Goal: Obtain resource: Obtain resource

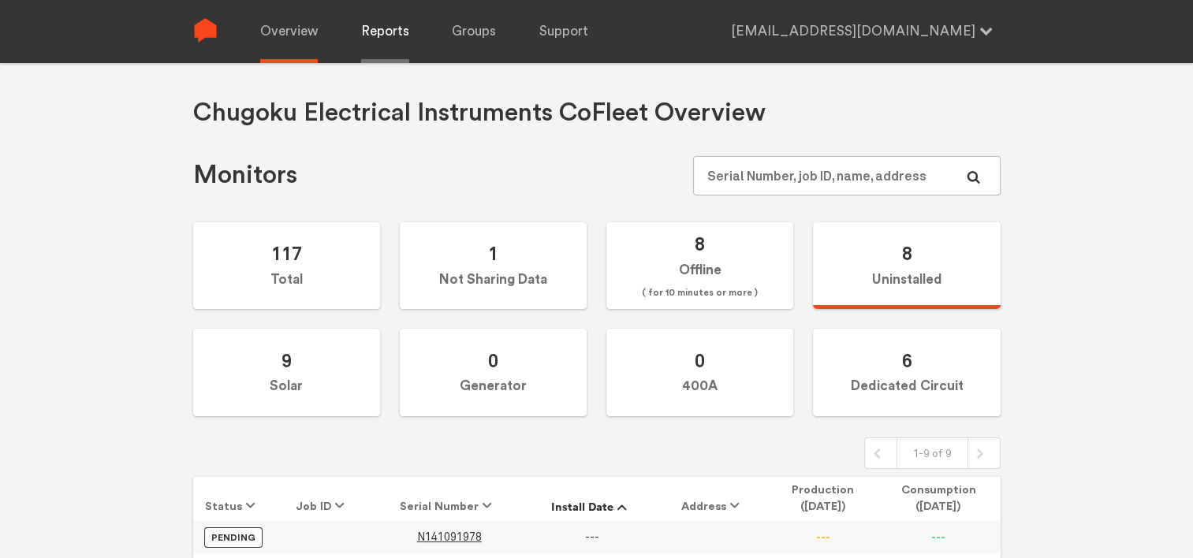
click at [367, 27] on link "Reports" at bounding box center [385, 31] width 48 height 63
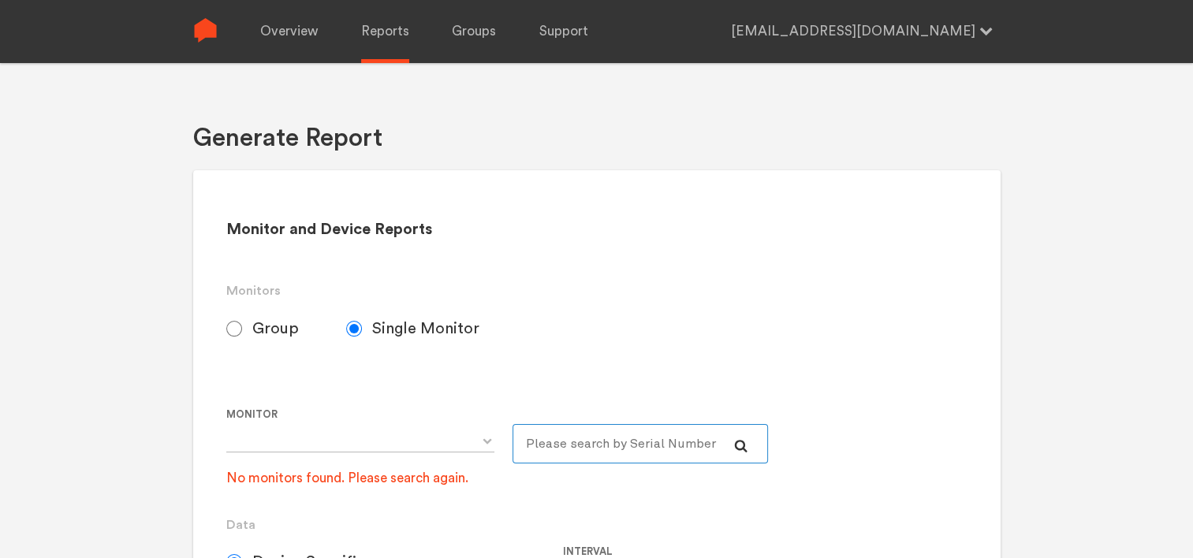
click at [568, 445] on input "text" at bounding box center [641, 443] width 256 height 39
type input "280"
select select "N243020280"
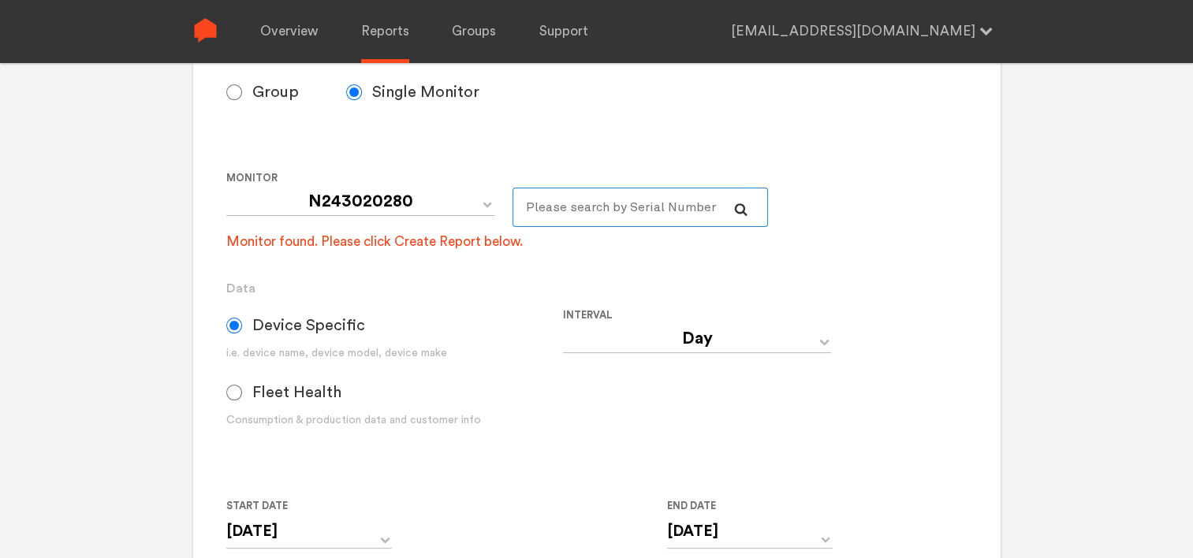
scroll to position [315, 0]
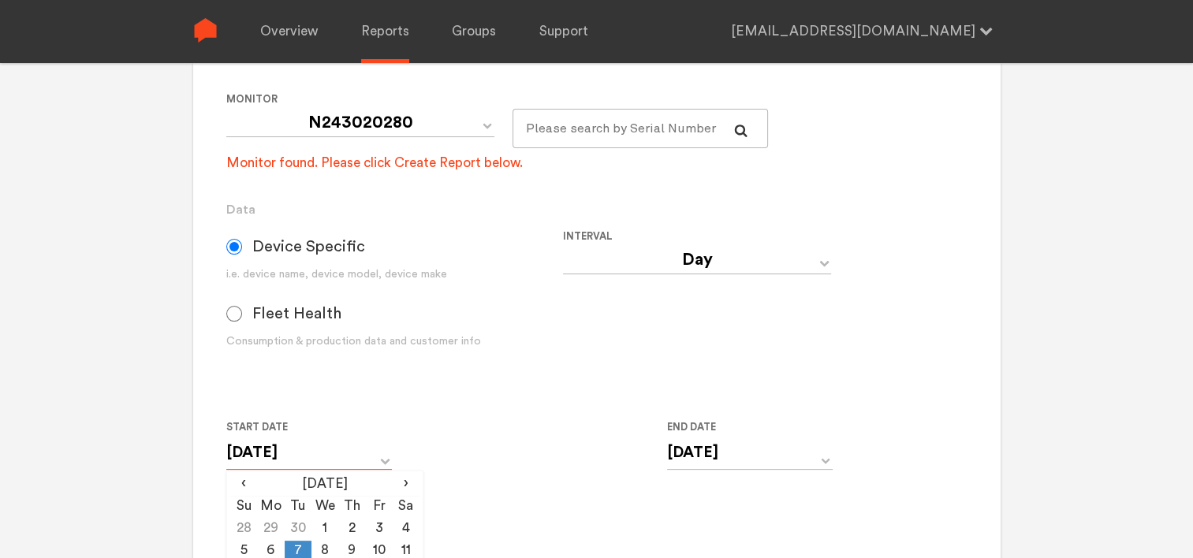
click at [383, 461] on input "[DATE]" at bounding box center [309, 453] width 166 height 32
click at [349, 551] on td "9" at bounding box center [351, 552] width 27 height 22
type input "[DATE]"
click at [823, 456] on input "[DATE]" at bounding box center [750, 453] width 166 height 32
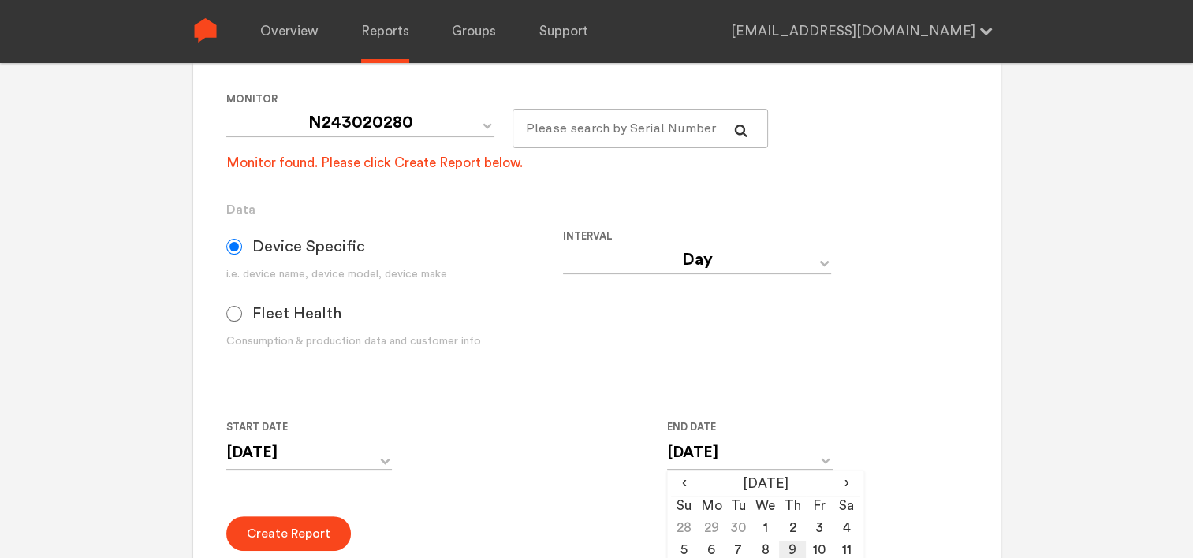
click at [792, 554] on td "9" at bounding box center [792, 552] width 27 height 22
type input "[DATE]"
click at [375, 511] on form "Group Single Monitor Monitor Group Chugoku Electrical Instruments Default Group…" at bounding box center [596, 313] width 740 height 638
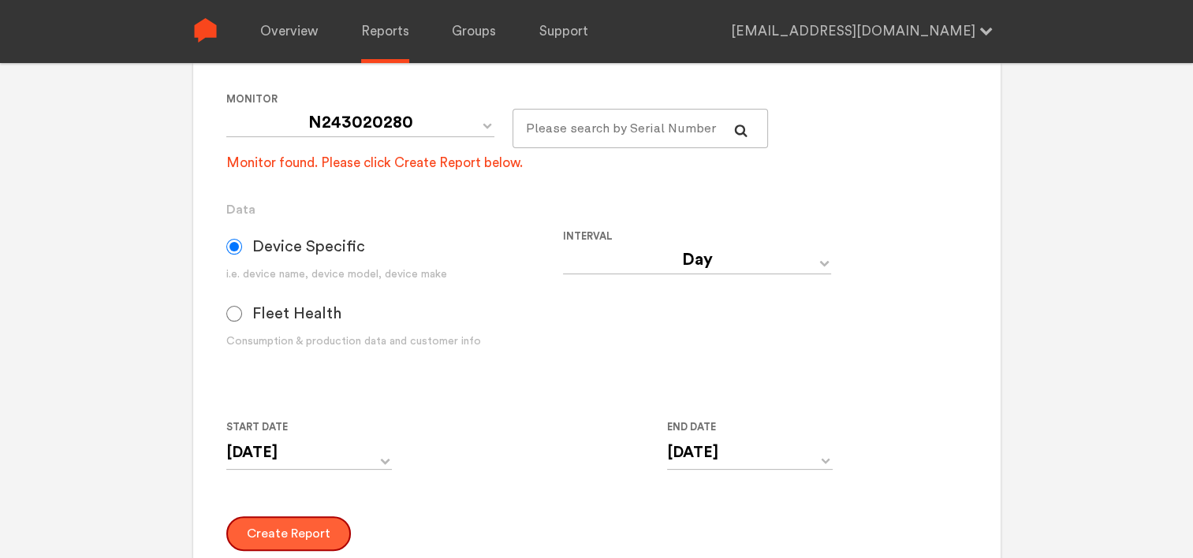
click at [315, 525] on button "Create Report" at bounding box center [288, 534] width 125 height 35
click at [267, 553] on button "Download" at bounding box center [276, 566] width 101 height 35
click at [694, 269] on select "Day Year Month Week Hour 30 Minute 15 Minute 5 Minute Minute" at bounding box center [697, 260] width 268 height 28
select select "Minute"
click at [563, 246] on select "Day Year Month Week Hour 30 Minute 15 Minute 5 Minute Minute" at bounding box center [697, 260] width 268 height 28
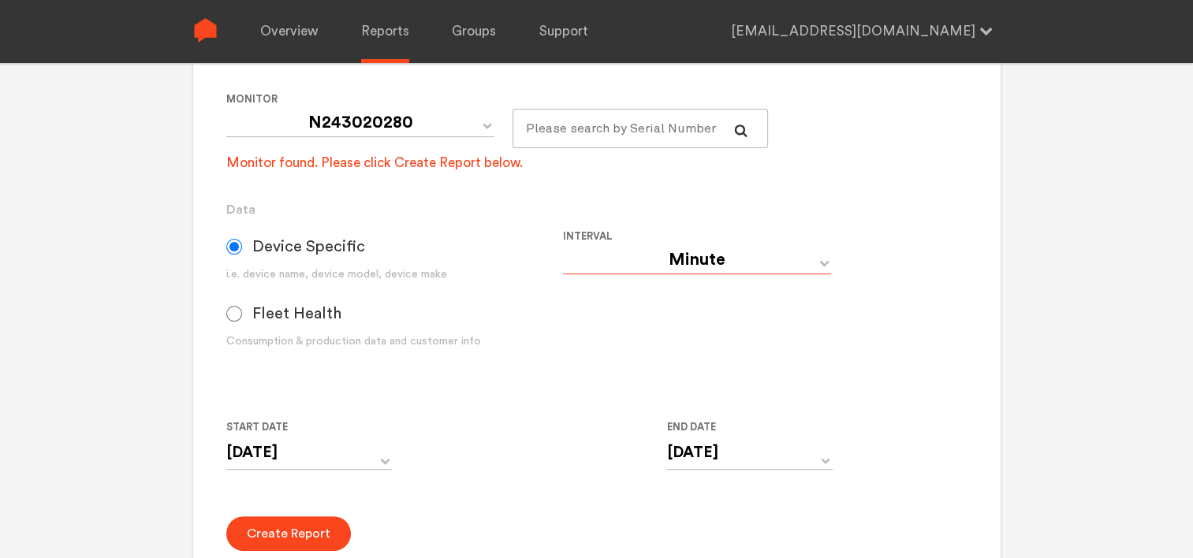
type input "[DATE] 12:00 AM"
type input "[DATE] 11:59 PM"
click at [303, 538] on button "Create Report" at bounding box center [288, 534] width 125 height 35
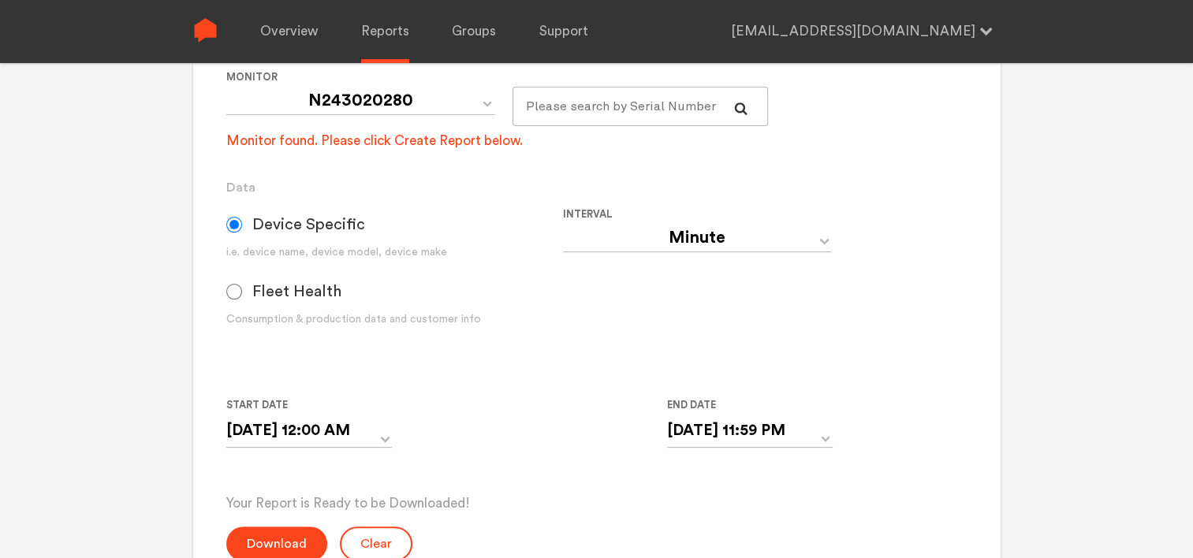
scroll to position [342, 0]
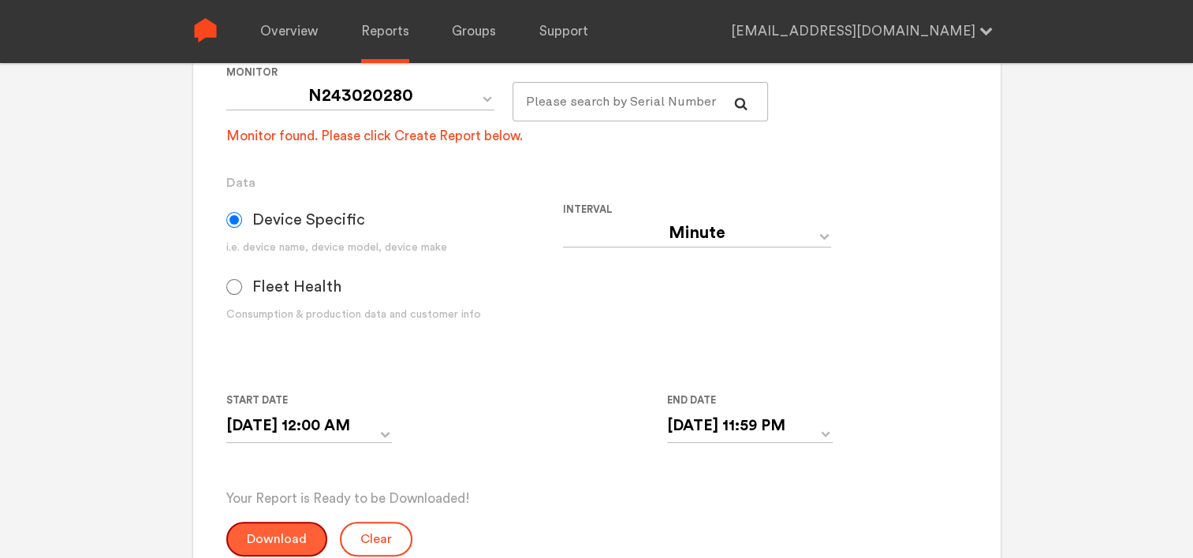
click at [252, 533] on button "Download" at bounding box center [276, 539] width 101 height 35
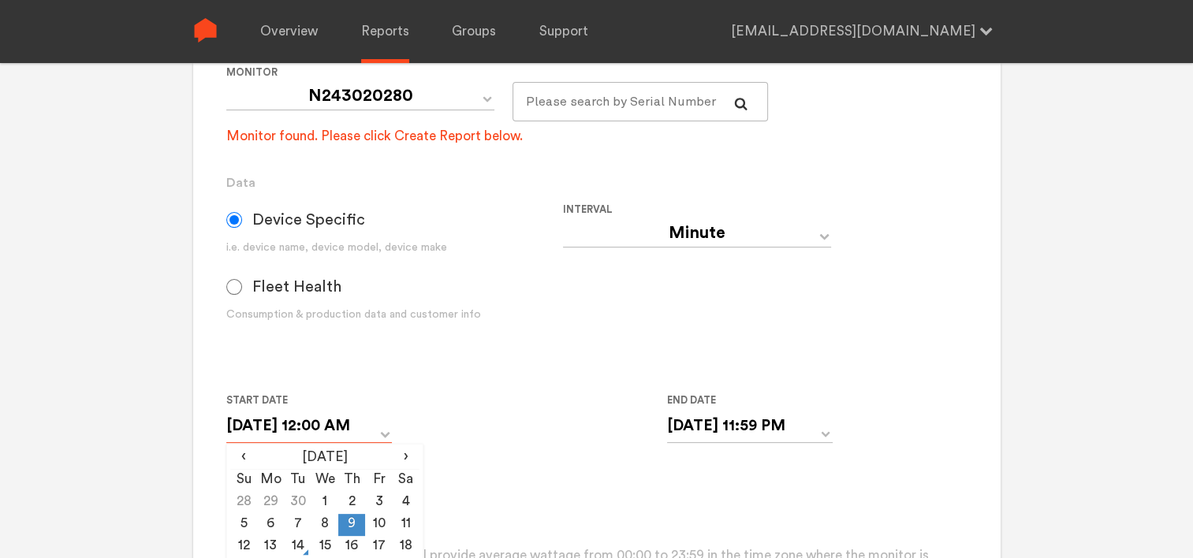
click at [349, 417] on input "[DATE] 12:00 AM" at bounding box center [309, 426] width 166 height 32
click at [379, 523] on td "10" at bounding box center [378, 525] width 27 height 22
type input "[DATE] 12:00 AM"
click at [722, 426] on input "[DATE] 11:59 PM" at bounding box center [750, 426] width 166 height 32
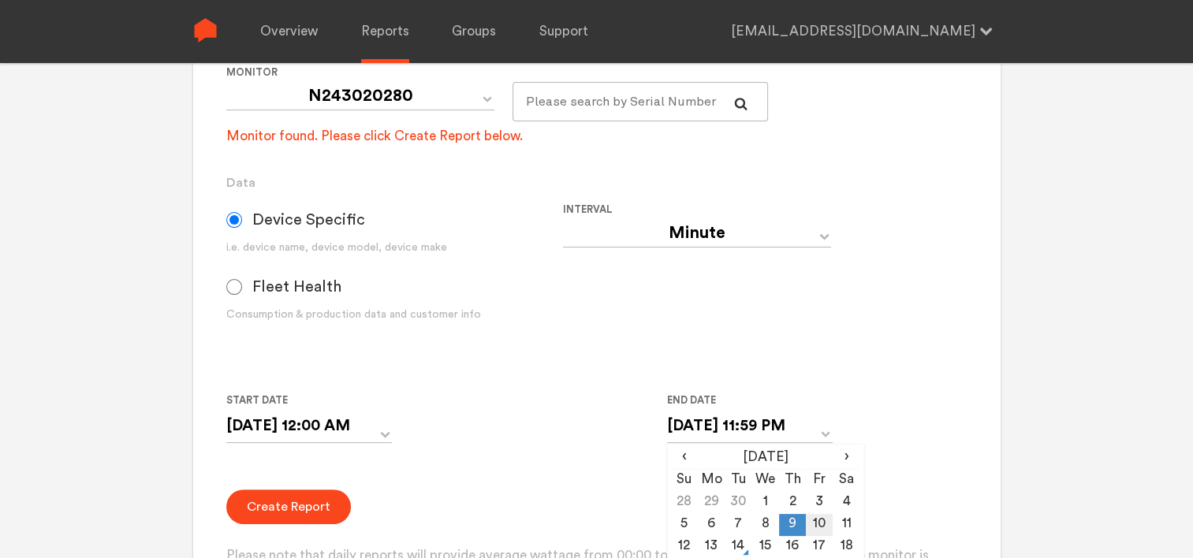
click at [830, 530] on td "10" at bounding box center [819, 525] width 27 height 22
type input "[DATE] 11:59 PM"
click at [315, 504] on button "Create Report" at bounding box center [288, 507] width 125 height 35
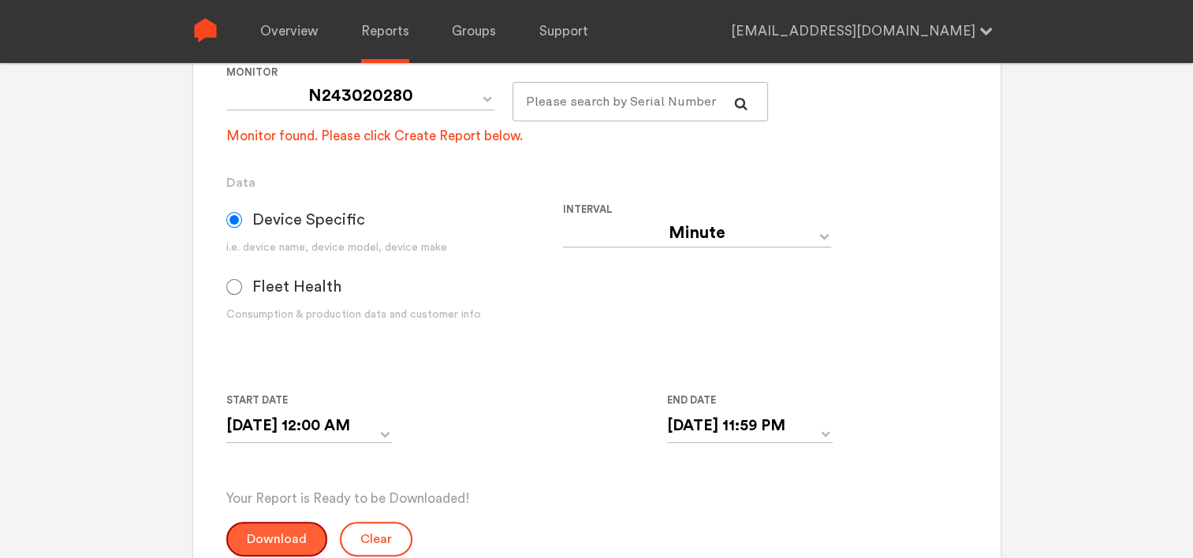
click at [296, 532] on button "Download" at bounding box center [276, 539] width 101 height 35
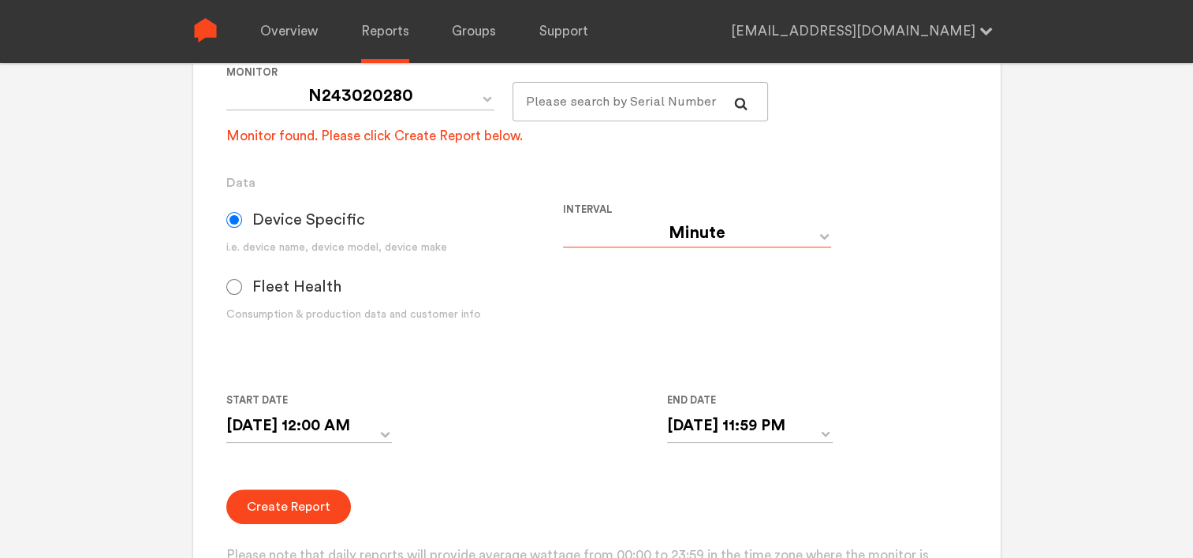
click at [725, 236] on select "Day Year Month Week Hour 30 Minute 15 Minute 5 Minute Minute" at bounding box center [697, 233] width 268 height 28
select select "Day"
type input "[DATE]"
click at [725, 236] on select "Day Year Month Week Hour 30 Minute 15 Minute 5 Minute Minute" at bounding box center [697, 233] width 268 height 28
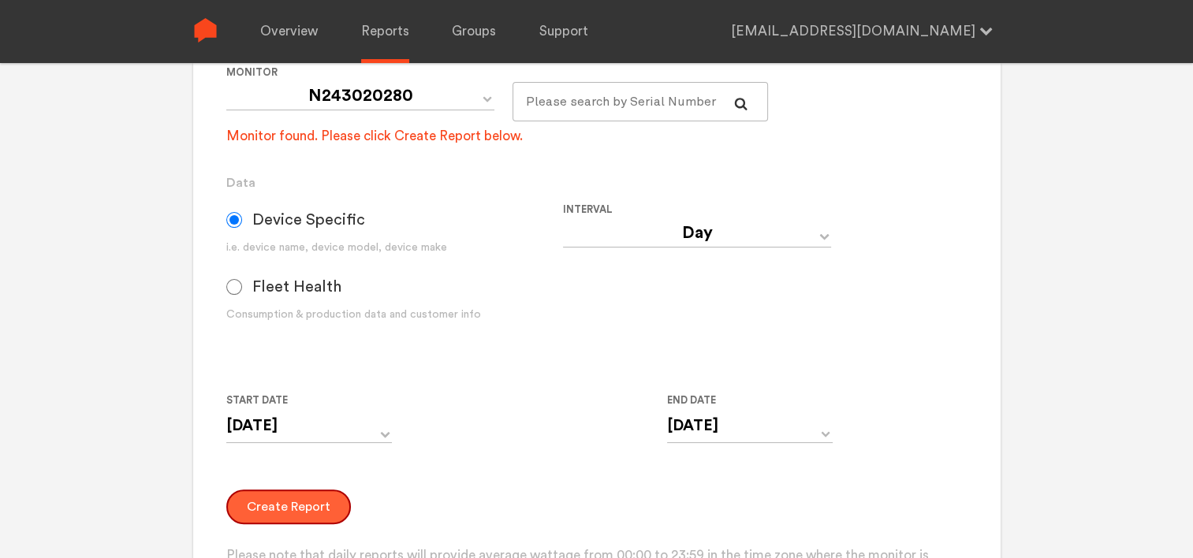
click at [293, 492] on button "Create Report" at bounding box center [288, 507] width 125 height 35
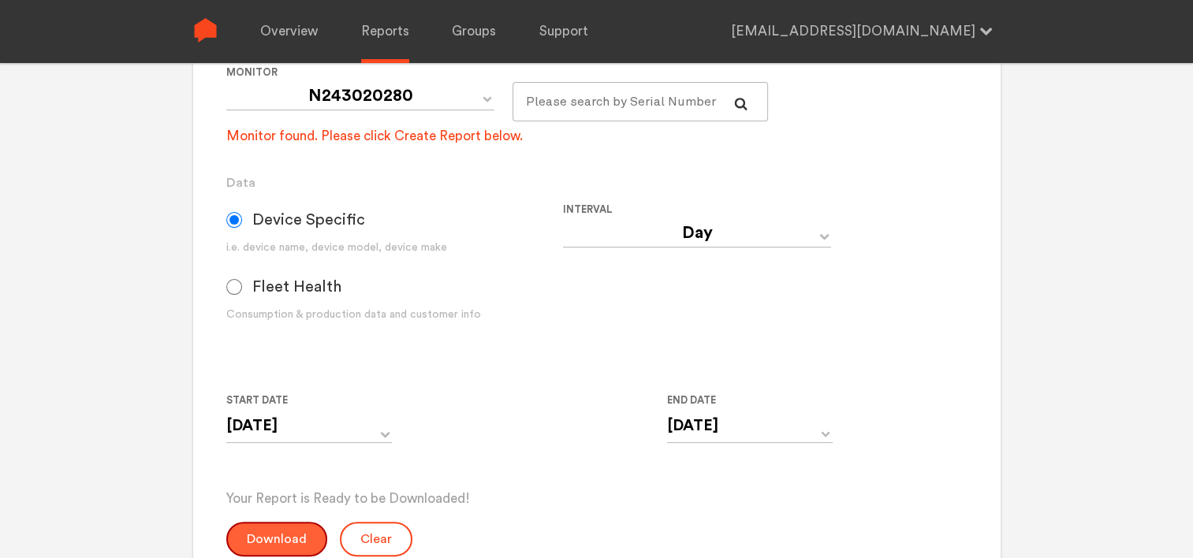
click at [286, 539] on button "Download" at bounding box center [276, 539] width 101 height 35
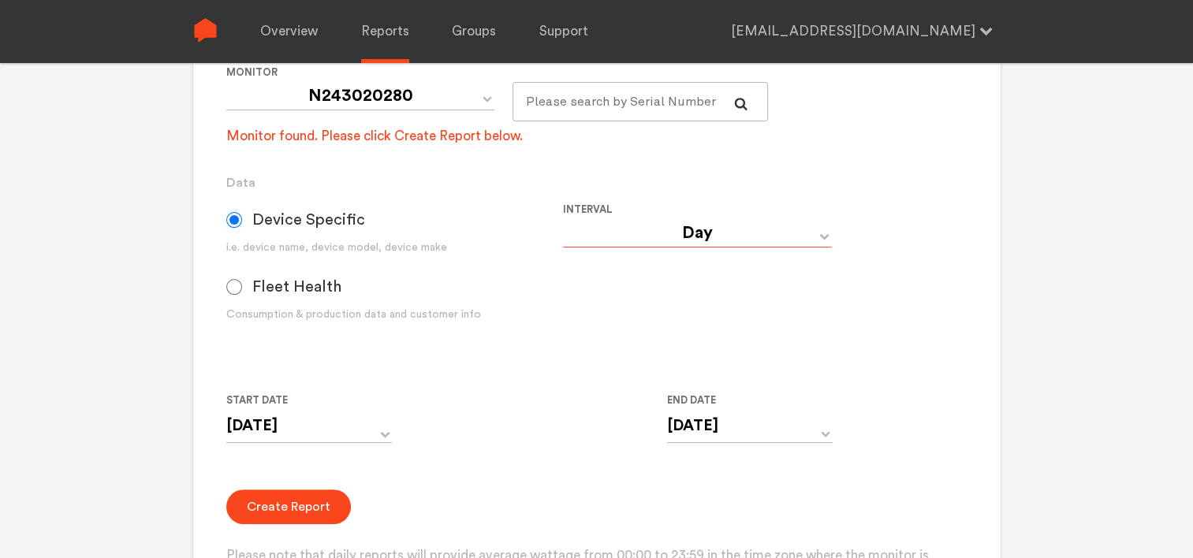
click at [705, 230] on select "Day Year Month Week Hour 30 Minute 15 Minute 5 Minute Minute" at bounding box center [697, 233] width 268 height 28
click at [498, 372] on form "Group Single Monitor Monitor Group Chugoku Electrical Instruments Default Group…" at bounding box center [596, 286] width 740 height 638
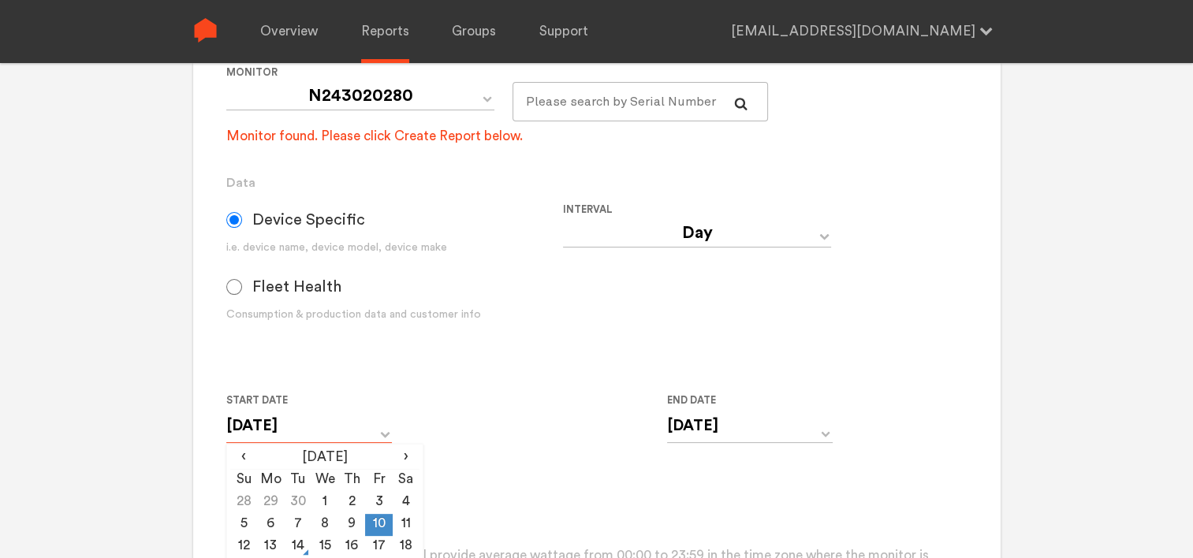
click at [341, 427] on input "[DATE]" at bounding box center [309, 426] width 166 height 32
click at [397, 527] on td "11" at bounding box center [406, 525] width 27 height 22
type input "[DATE]"
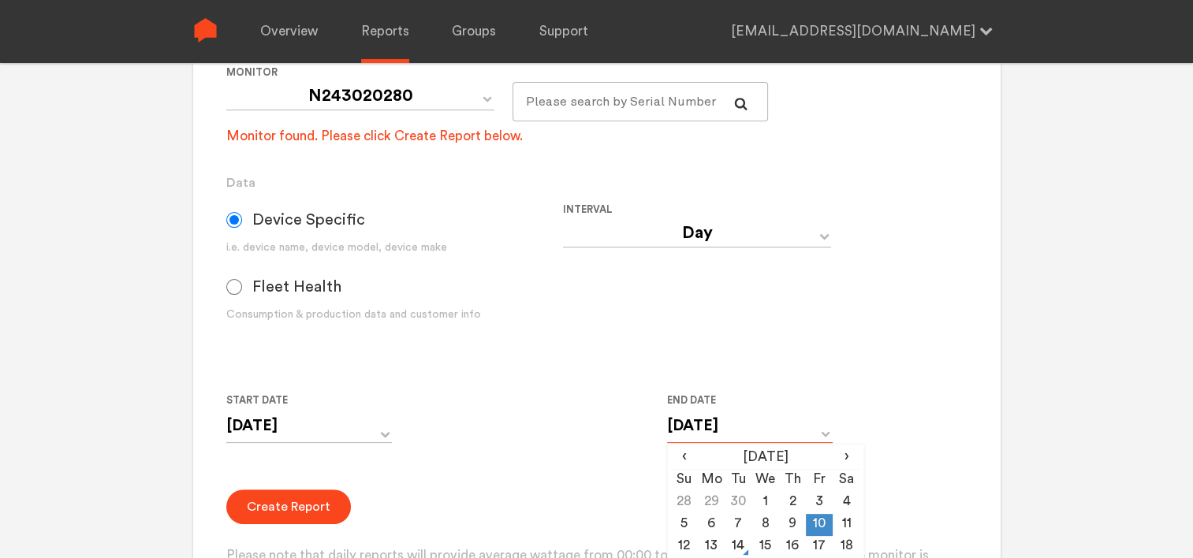
click at [714, 431] on input "[DATE]" at bounding box center [750, 426] width 166 height 32
click at [848, 524] on td "11" at bounding box center [846, 525] width 27 height 22
type input "[DATE]"
click at [421, 434] on div "Start Date [DATE] ‹ [DATE] › Su Mo Tu We Th Fr Sa 28 29 30 1 2 3 4 5 6 7 8 9 10…" at bounding box center [562, 427] width 673 height 72
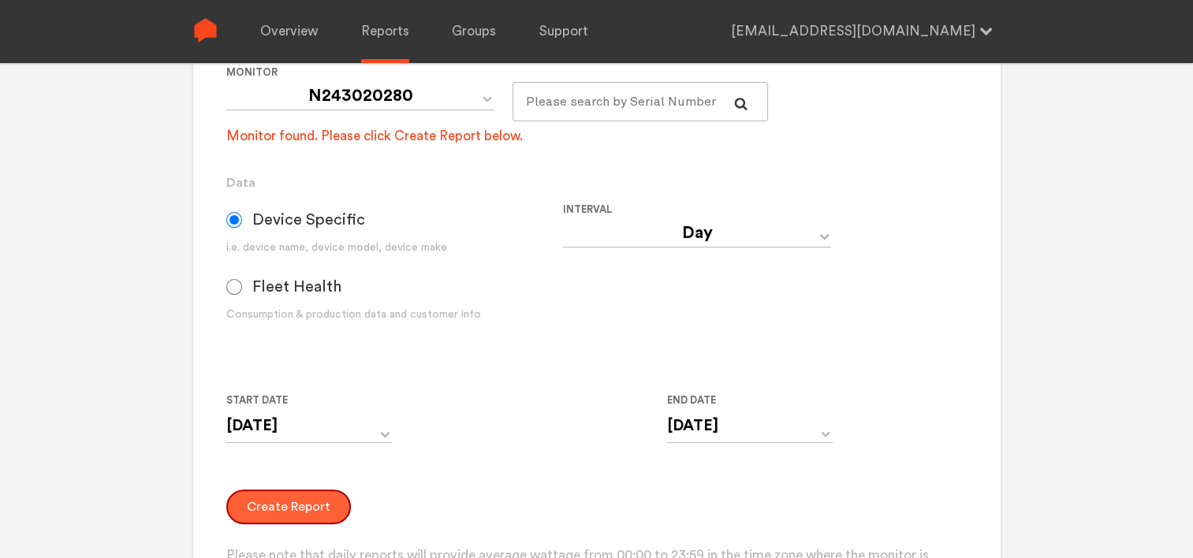
click at [319, 508] on button "Create Report" at bounding box center [288, 507] width 125 height 35
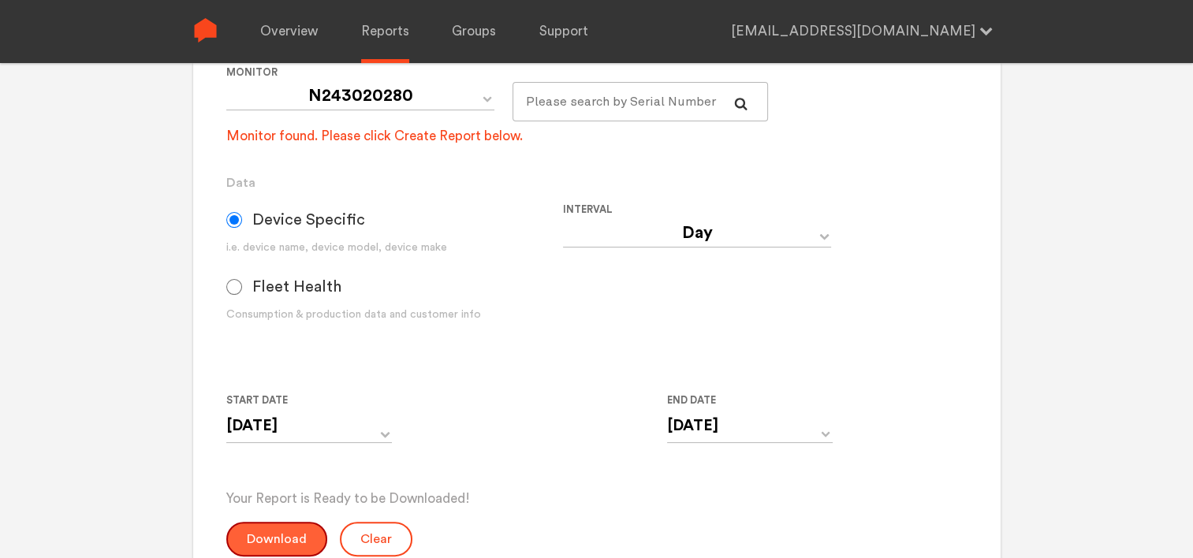
click at [285, 531] on button "Download" at bounding box center [276, 539] width 101 height 35
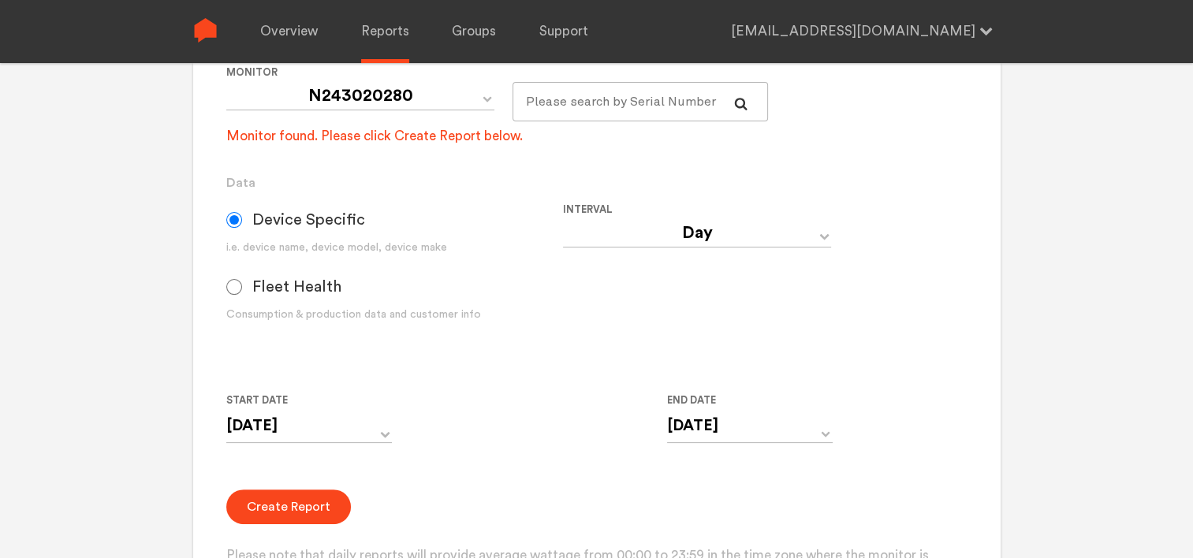
click at [729, 216] on label "Interval" at bounding box center [725, 209] width 324 height 19
click at [724, 228] on select "Day Year Month Week Hour 30 Minute 15 Minute 5 Minute Minute" at bounding box center [697, 233] width 268 height 28
select select "Minute"
type input "[DATE] 12:00 AM"
type input "[DATE] 11:59 PM"
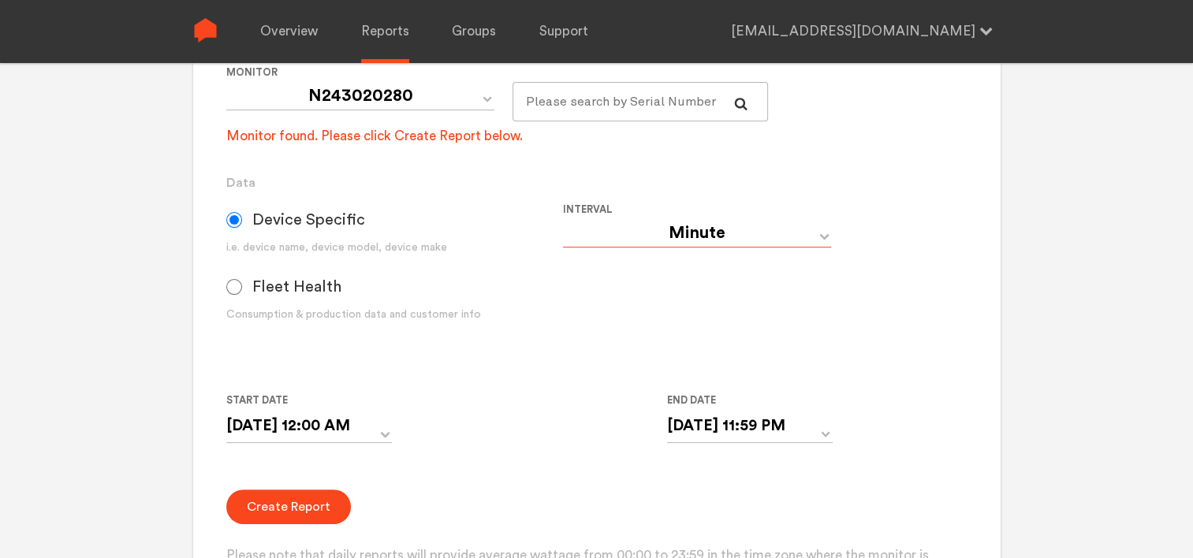
click at [724, 228] on select "Day Year Month Week Hour 30 Minute 15 Minute 5 Minute Minute" at bounding box center [697, 233] width 268 height 28
click at [293, 511] on button "Create Report" at bounding box center [288, 507] width 125 height 35
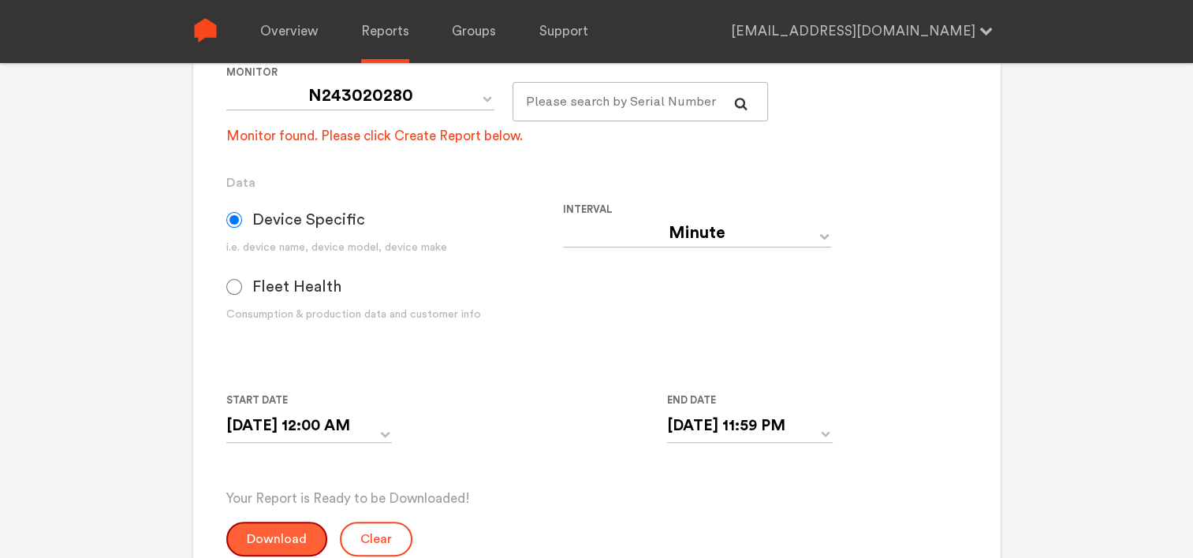
click at [250, 533] on button "Download" at bounding box center [276, 539] width 101 height 35
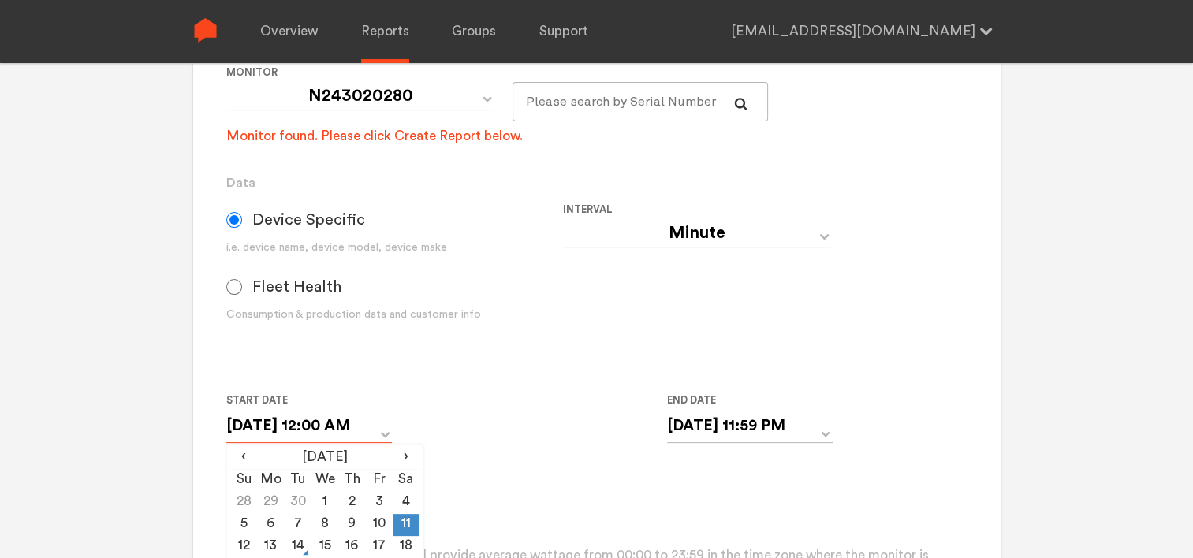
click at [319, 423] on input "[DATE] 12:00 AM" at bounding box center [309, 426] width 166 height 32
click at [241, 541] on td "12" at bounding box center [243, 547] width 27 height 22
type input "[DATE] 12:00 AM"
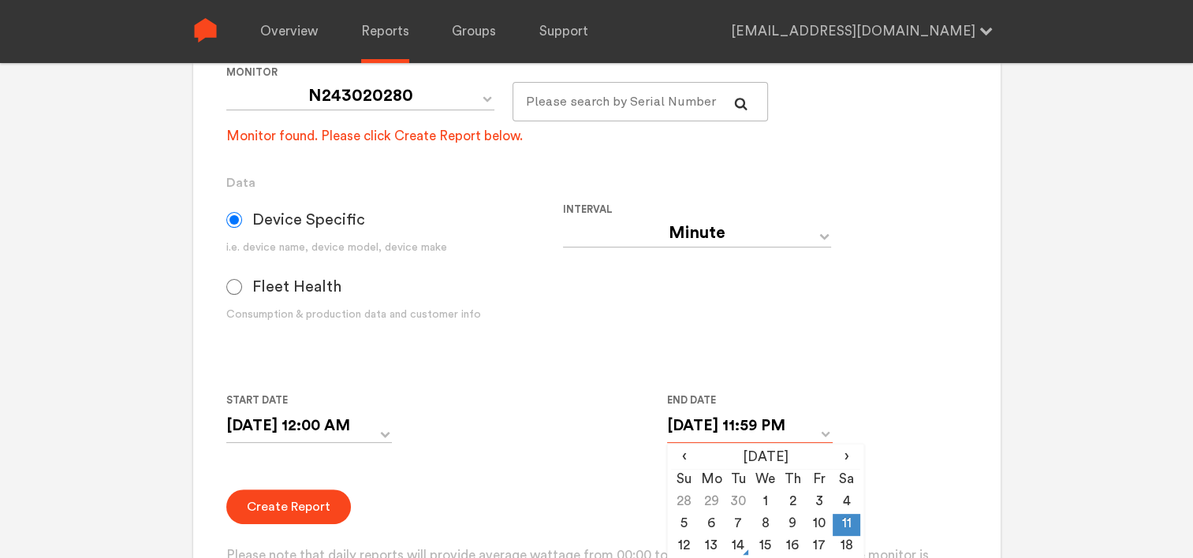
click at [732, 432] on input "[DATE] 11:59 PM" at bounding box center [750, 426] width 166 height 32
click at [684, 543] on td "12" at bounding box center [684, 547] width 27 height 22
type input "[DATE] 11:59 PM"
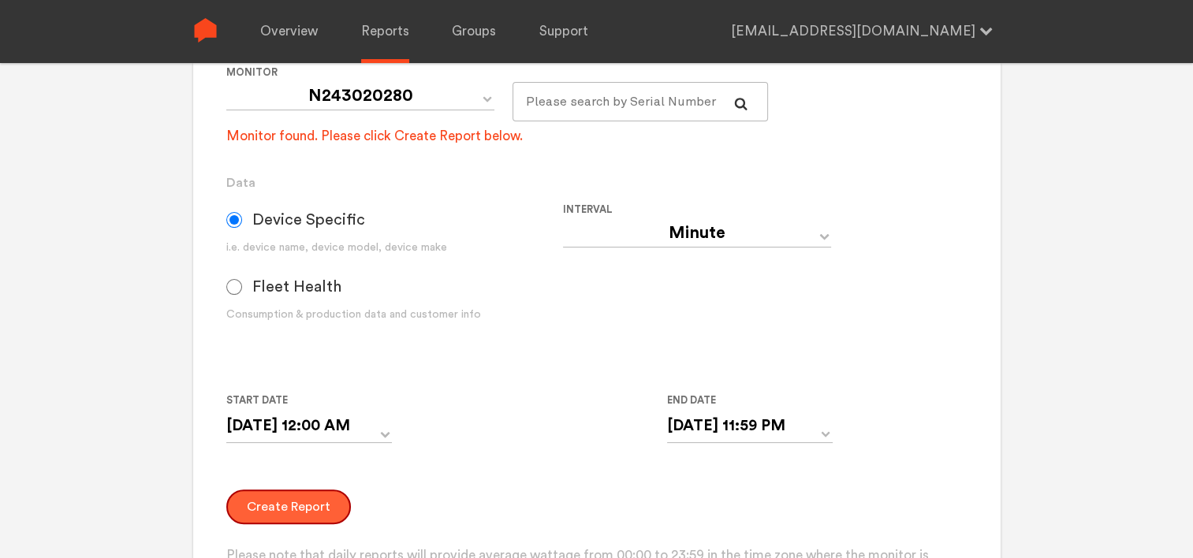
click at [293, 502] on button "Create Report" at bounding box center [288, 507] width 125 height 35
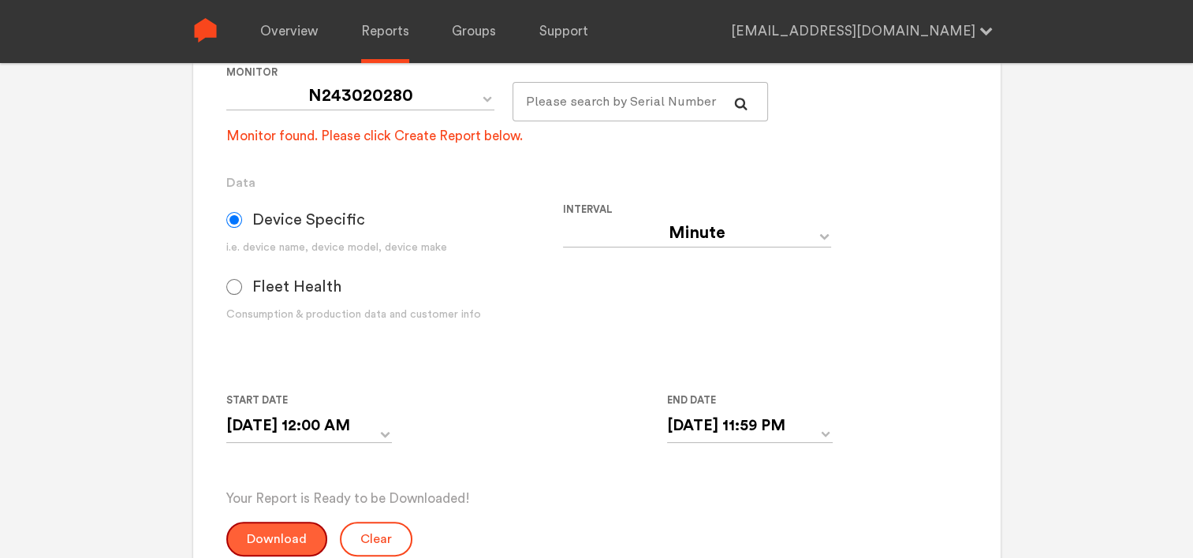
click at [289, 535] on button "Download" at bounding box center [276, 539] width 101 height 35
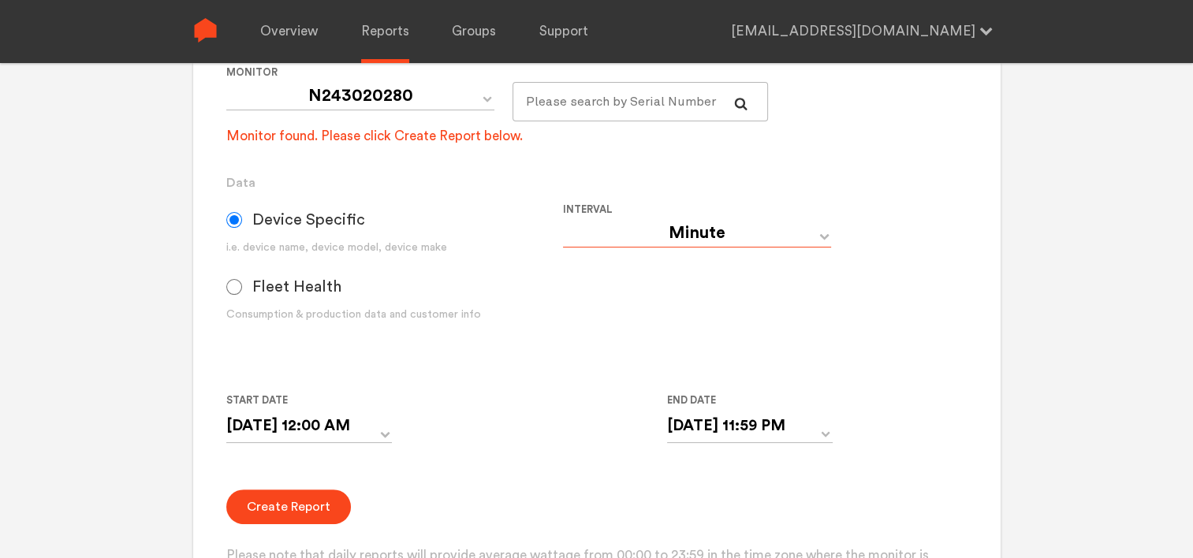
click at [718, 237] on select "Day Year Month Week Hour 30 Minute 15 Minute 5 Minute Minute" at bounding box center [697, 233] width 268 height 28
select select "Day"
click at [563, 219] on select "Day Year Month Week Hour 30 Minute 15 Minute 5 Minute Minute" at bounding box center [697, 233] width 268 height 28
type input "[DATE]"
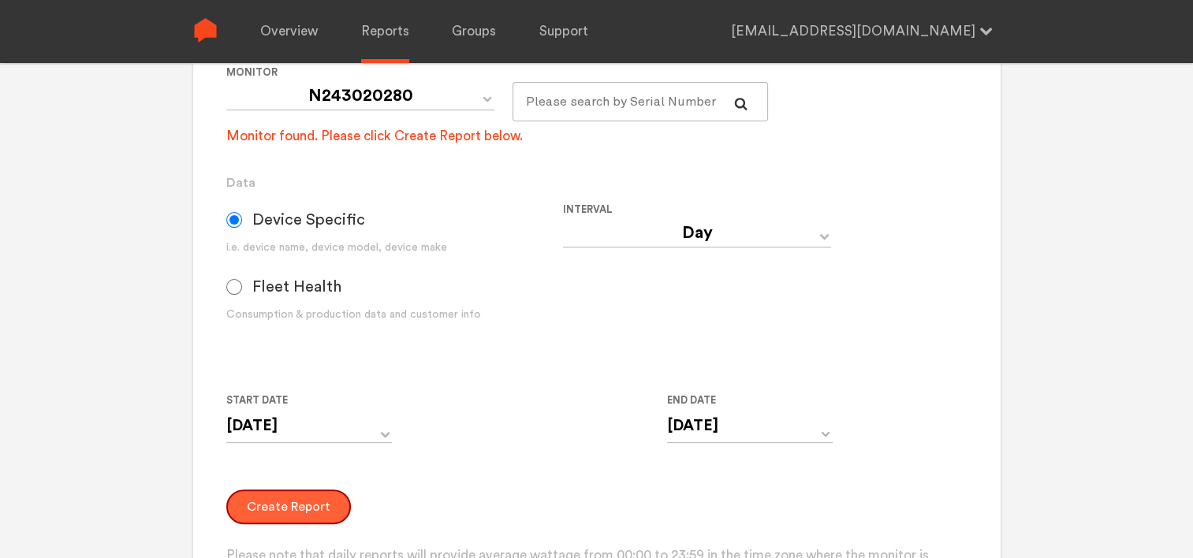
click at [301, 503] on button "Create Report" at bounding box center [288, 507] width 125 height 35
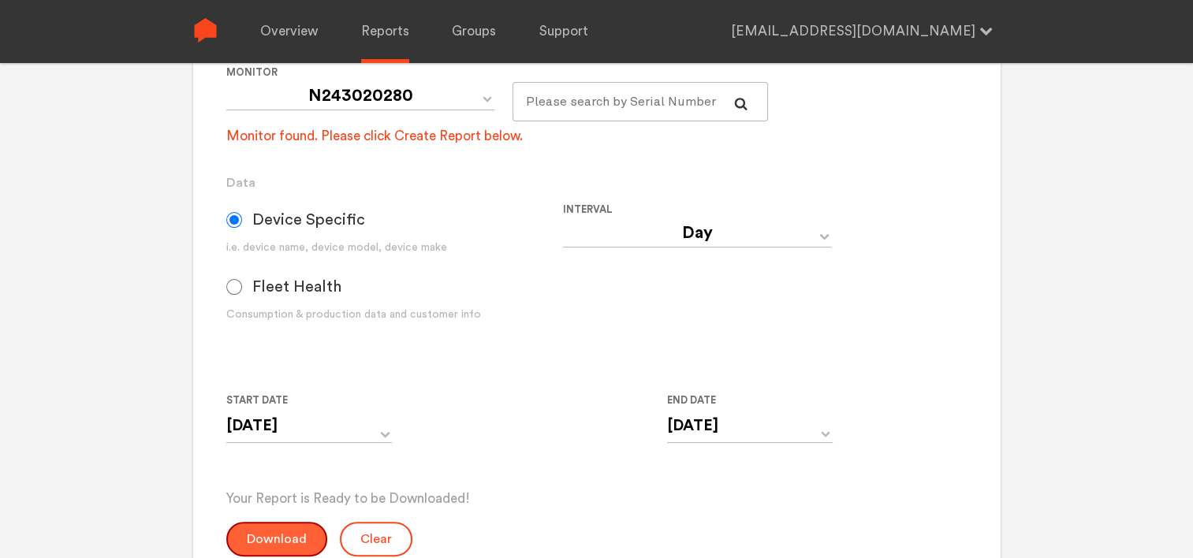
click at [252, 536] on button "Download" at bounding box center [276, 539] width 101 height 35
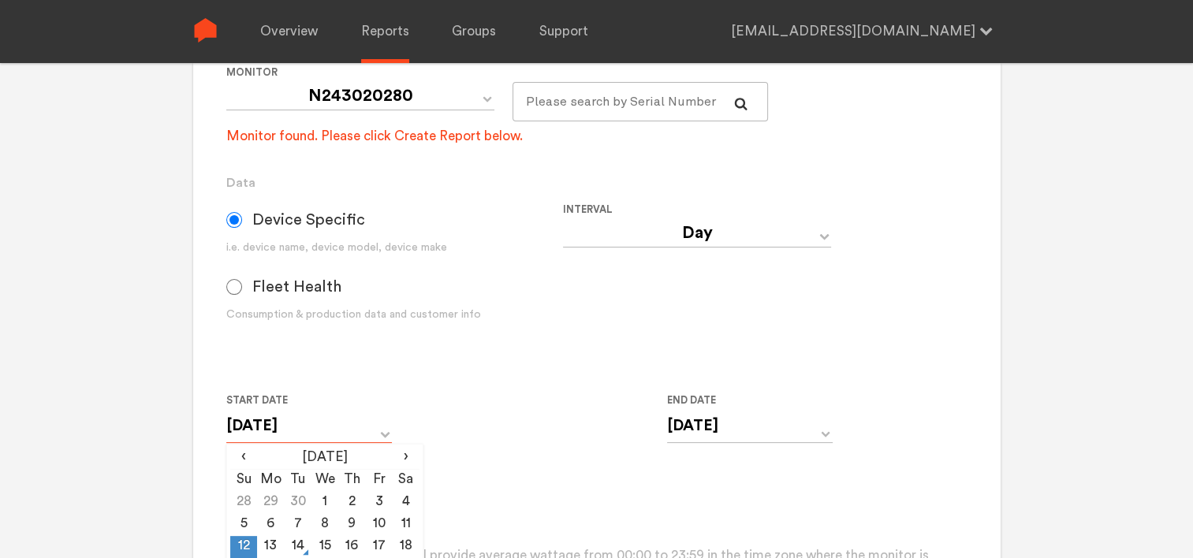
click at [347, 434] on input "[DATE]" at bounding box center [309, 426] width 166 height 32
click at [264, 552] on td "13" at bounding box center [270, 547] width 27 height 22
type input "[DATE]"
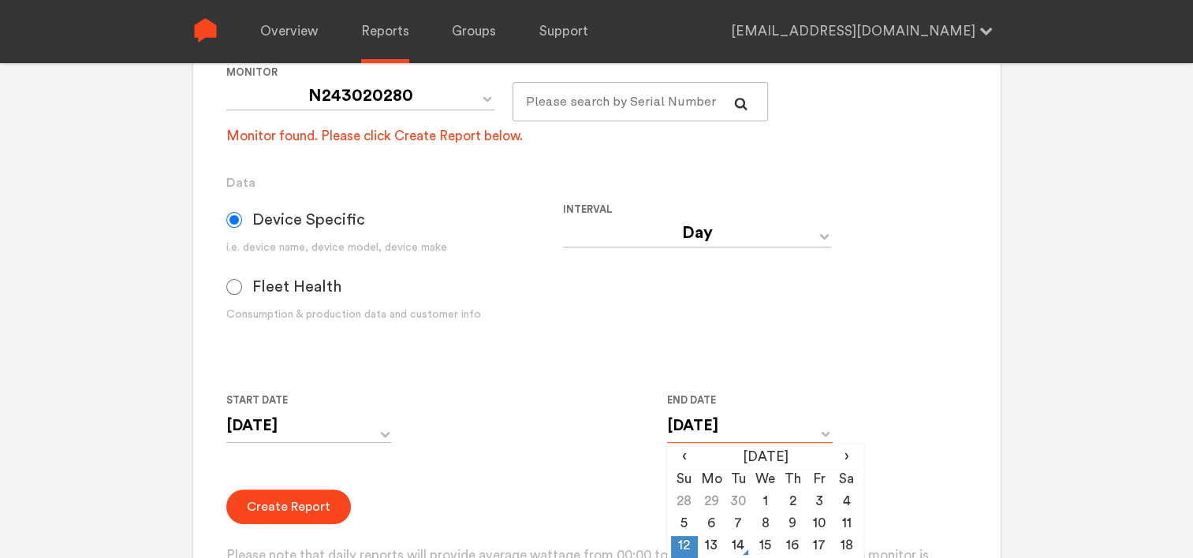
click at [719, 417] on input "[DATE]" at bounding box center [750, 426] width 166 height 32
click at [713, 541] on td "13" at bounding box center [711, 547] width 27 height 22
type input "[DATE]"
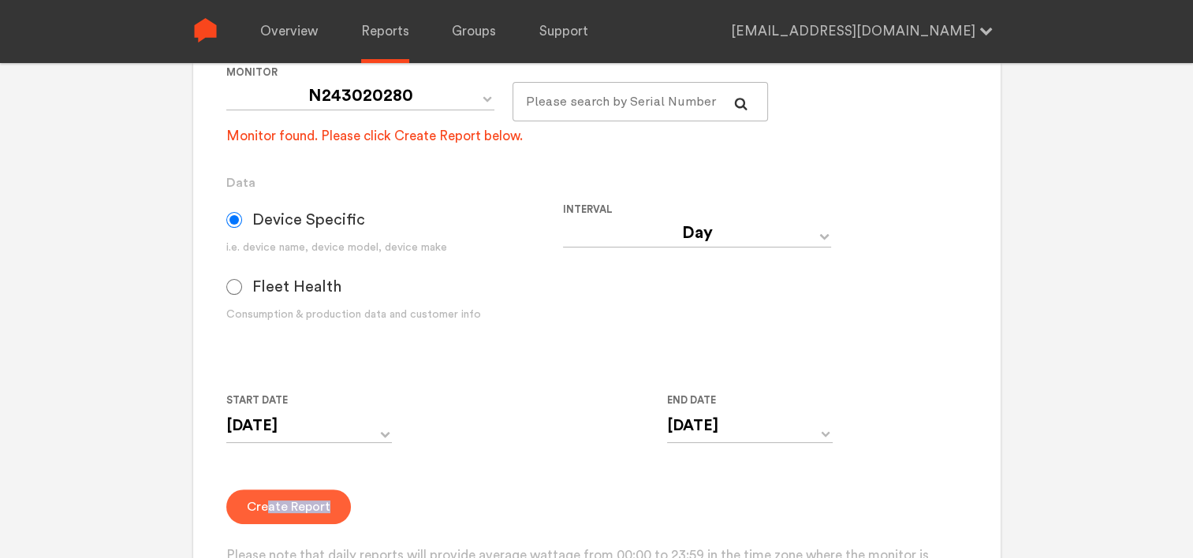
drag, startPoint x: 547, startPoint y: 464, endPoint x: 264, endPoint y: 504, distance: 285.9
click at [264, 504] on form "Group Single Monitor Monitor Group Chugoku Electrical Instruments Default Group…" at bounding box center [596, 286] width 740 height 638
click at [264, 504] on button "Create Report" at bounding box center [288, 507] width 125 height 35
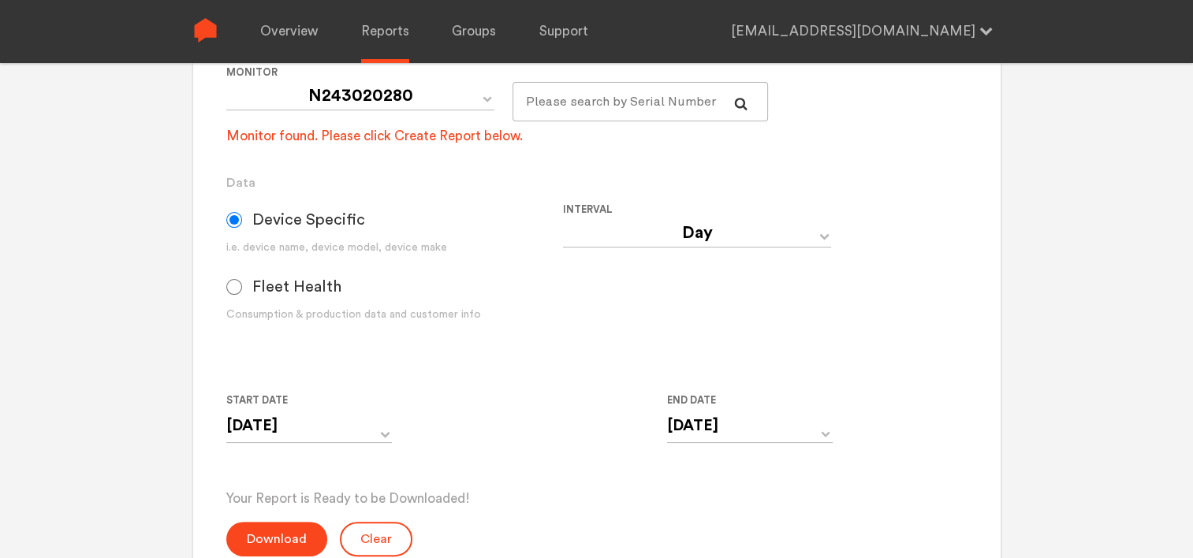
click at [144, 254] on div "Your Report is Ready to be Downloaded! Download Clear Generate Report Monitor a…" at bounding box center [596, 0] width 1193 height 558
click at [285, 543] on button "Download" at bounding box center [276, 539] width 101 height 35
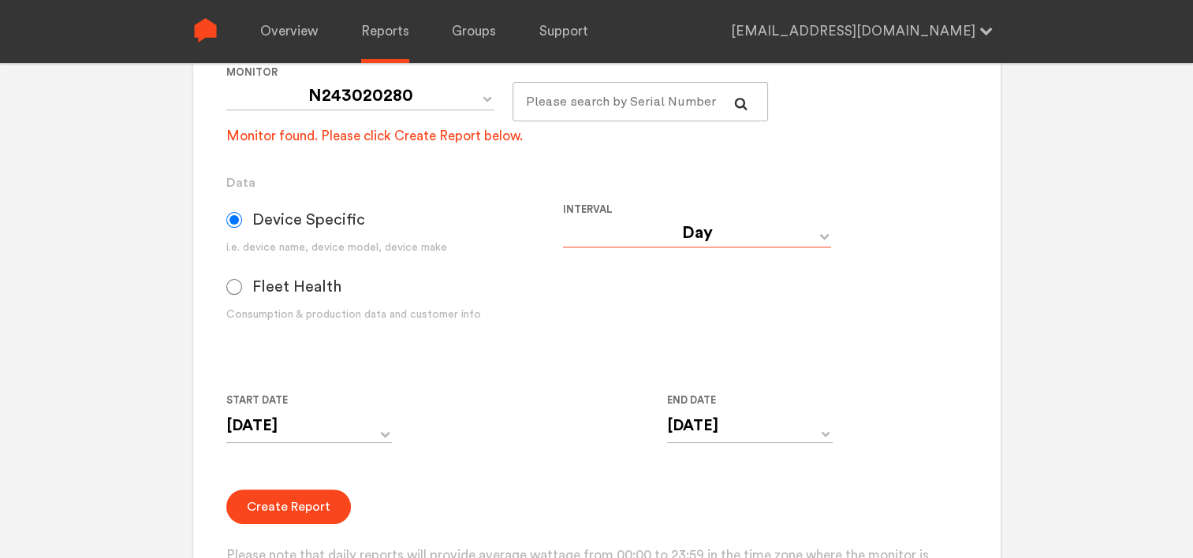
click at [706, 233] on select "Day Year Month Week Hour 30 Minute 15 Minute 5 Minute Minute" at bounding box center [697, 233] width 268 height 28
select select "Minute"
click at [563, 219] on select "Day Year Month Week Hour 30 Minute 15 Minute 5 Minute Minute" at bounding box center [697, 233] width 268 height 28
type input "[DATE] 12:00 AM"
type input "[DATE] 11:59 PM"
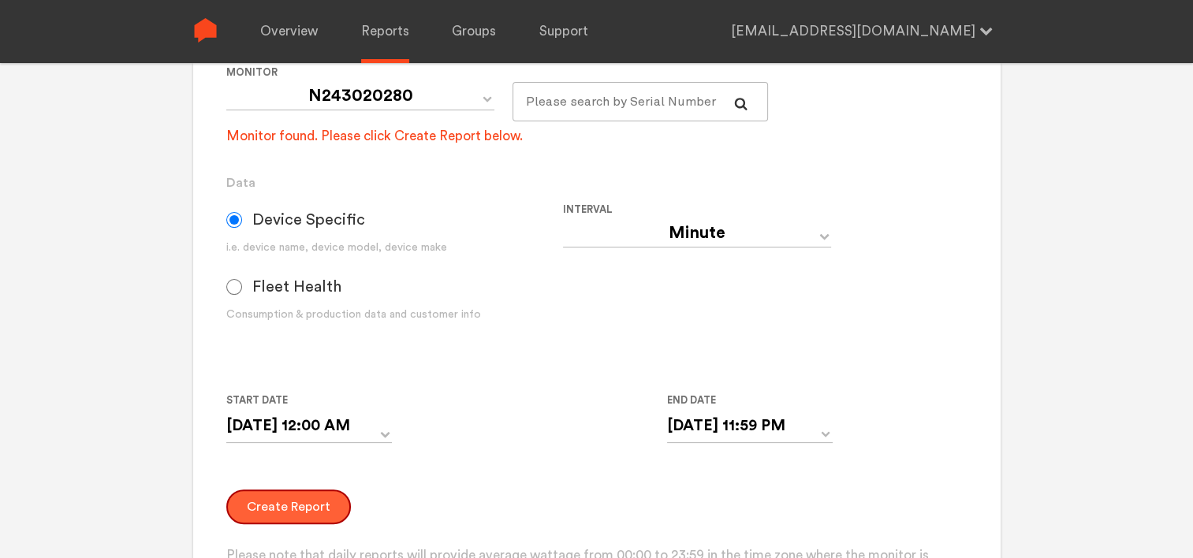
click at [292, 504] on button "Create Report" at bounding box center [288, 507] width 125 height 35
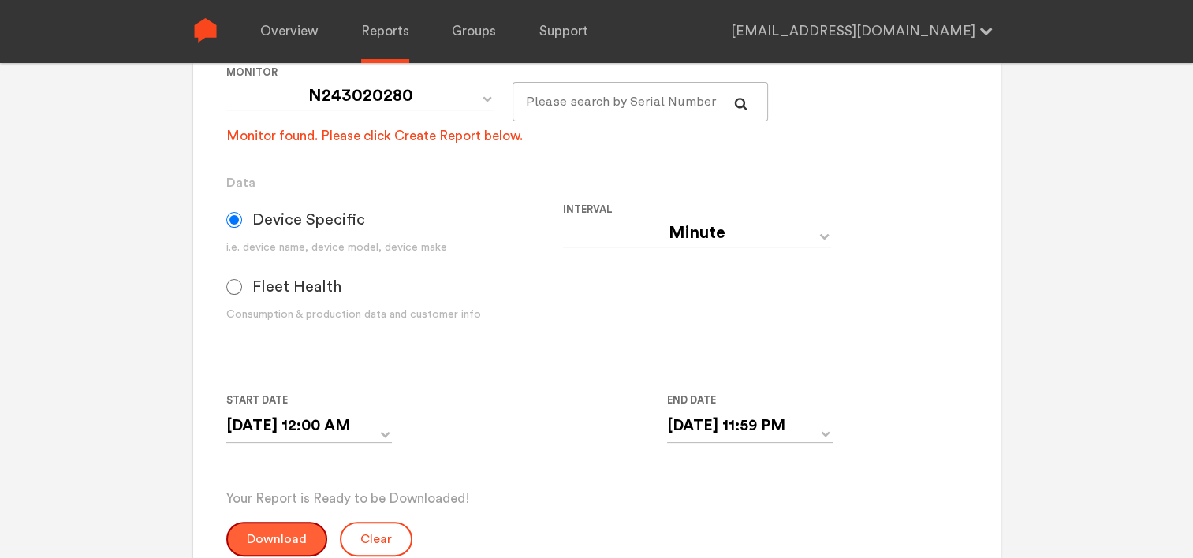
click at [282, 536] on button "Download" at bounding box center [276, 539] width 101 height 35
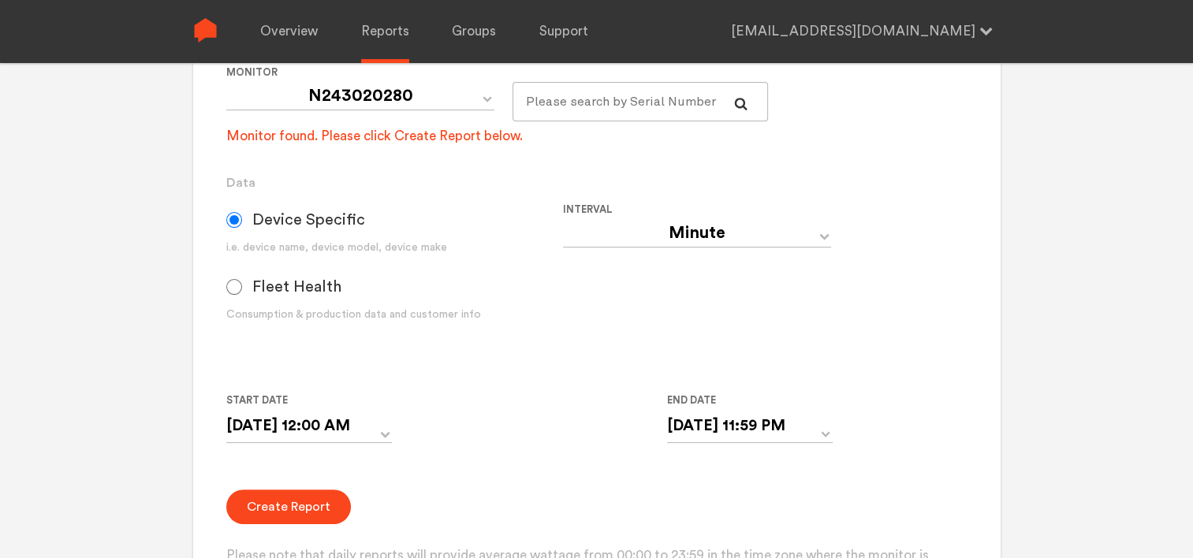
click at [558, 107] on input "text" at bounding box center [641, 101] width 256 height 39
type input "JPA"
select select "Day"
type input "[DATE]"
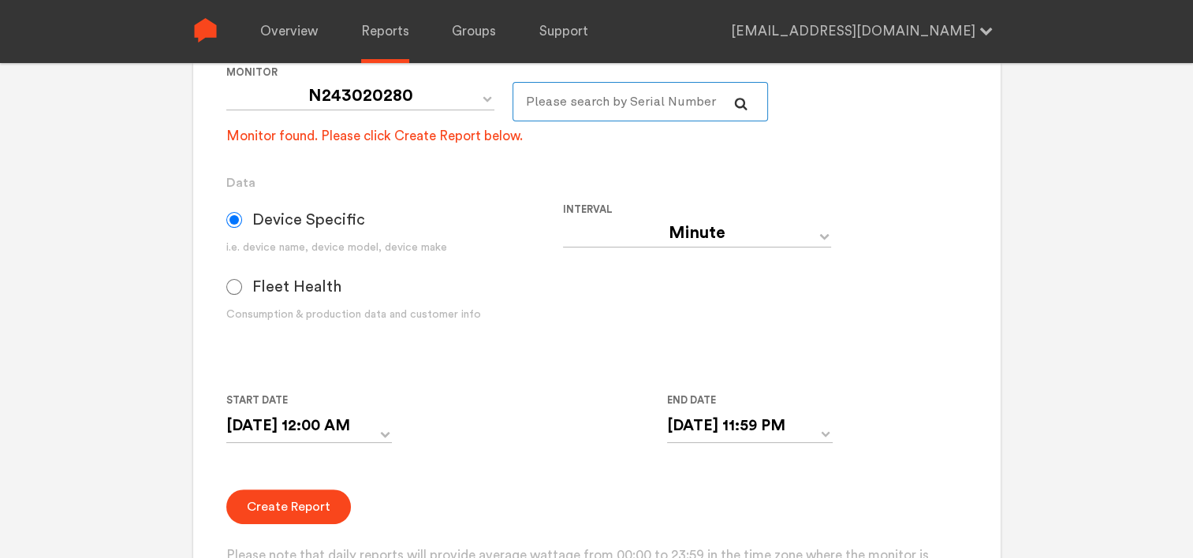
type input "[DATE]"
select select "JPA538000005"
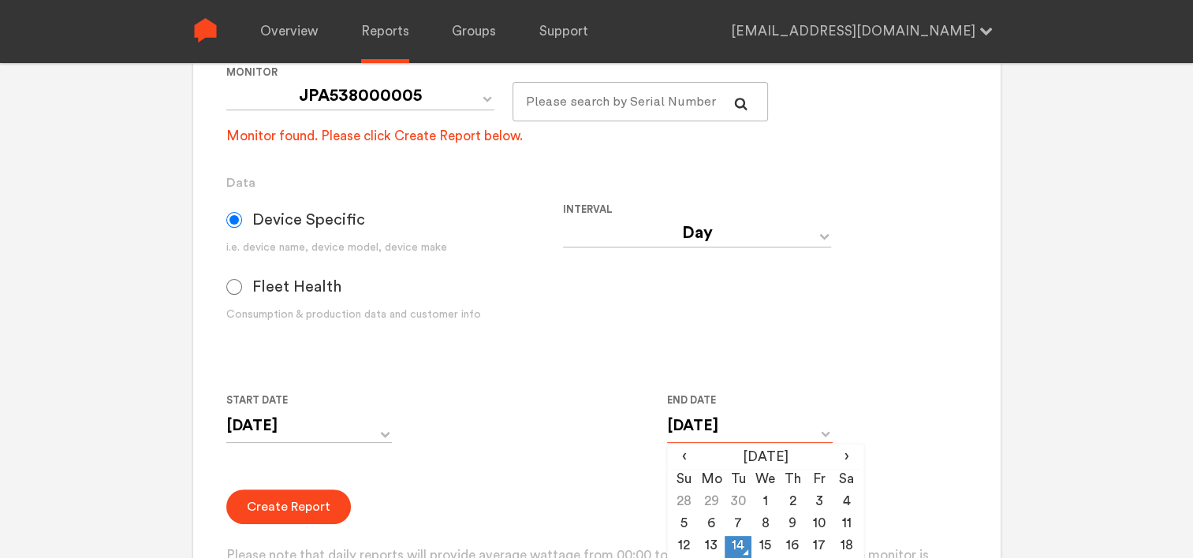
click at [702, 435] on input "[DATE]" at bounding box center [750, 426] width 166 height 32
click at [819, 525] on td "10" at bounding box center [819, 525] width 27 height 22
click at [796, 520] on td "9" at bounding box center [792, 525] width 27 height 22
type input "[DATE]"
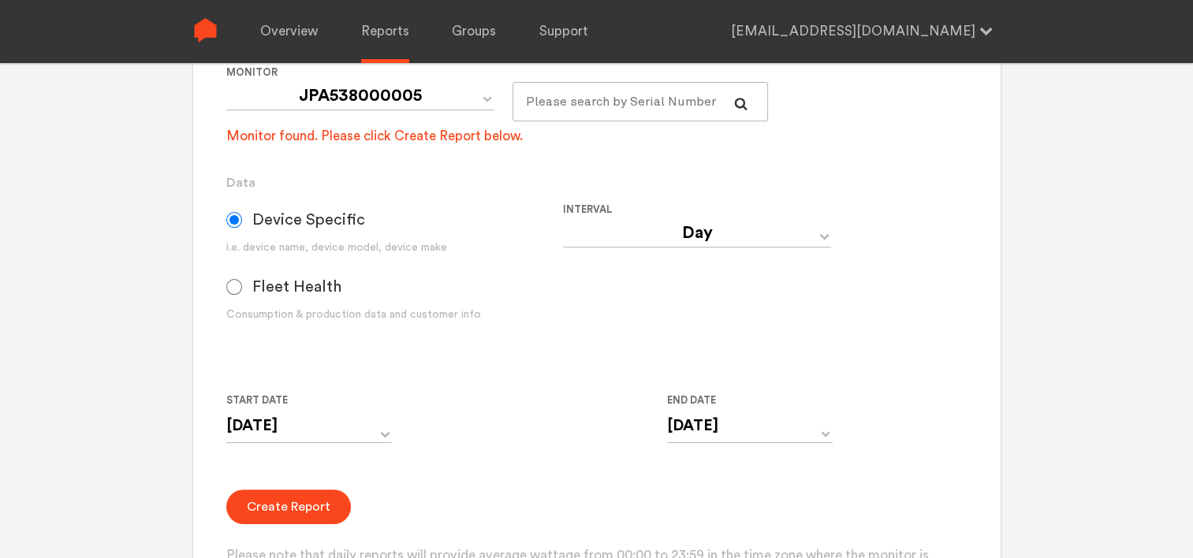
click at [956, 453] on form "Group Single Monitor Monitor Group Chugoku Electrical Instruments Default Group…" at bounding box center [596, 286] width 740 height 638
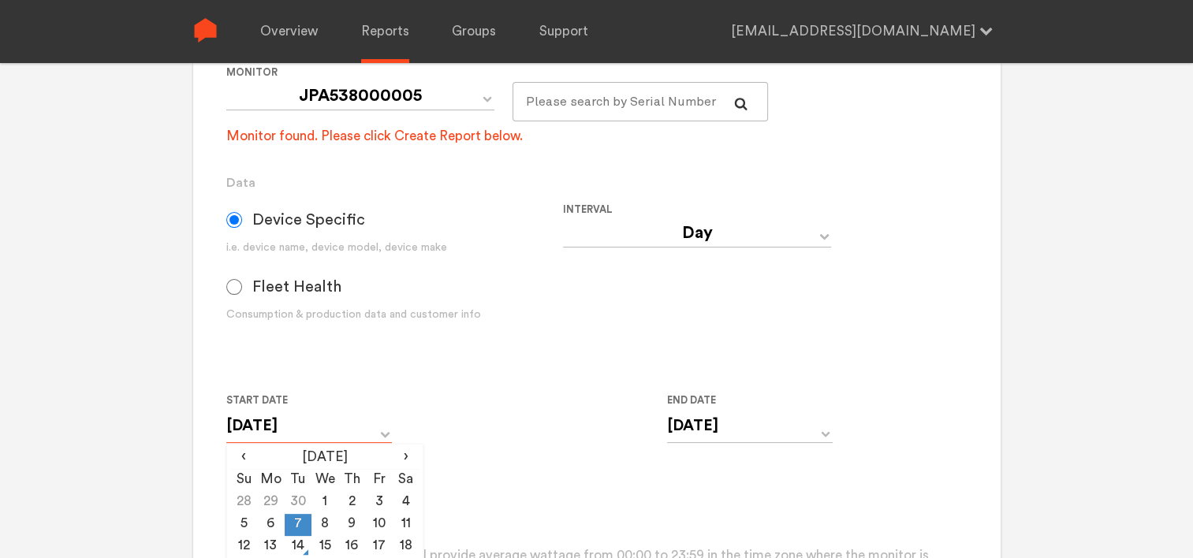
click at [329, 432] on input "[DATE]" at bounding box center [309, 426] width 166 height 32
click at [349, 528] on td "9" at bounding box center [351, 525] width 27 height 22
type input "[DATE]"
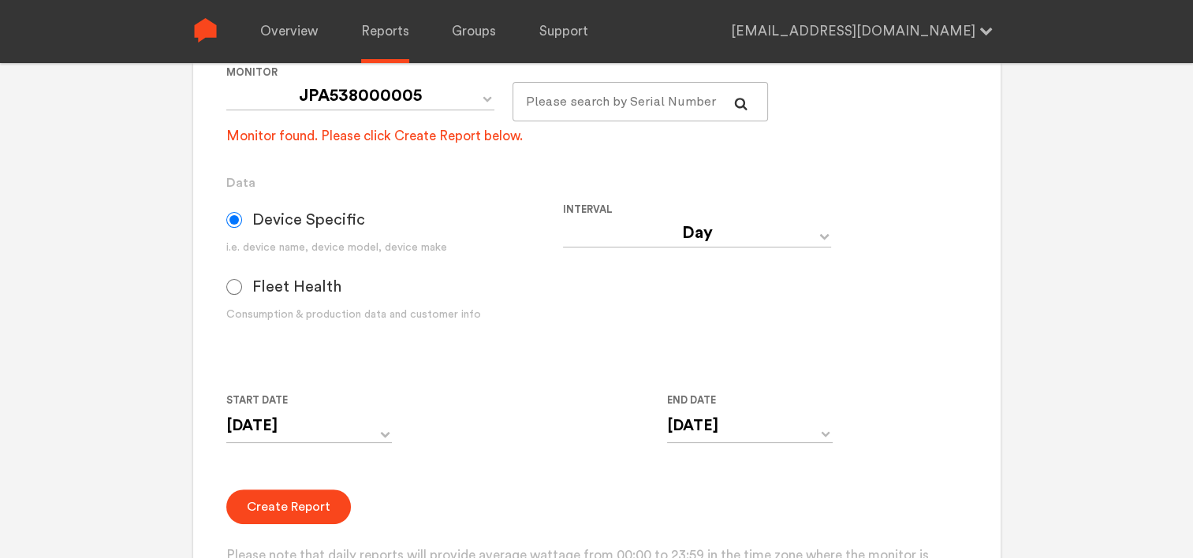
click at [526, 453] on div "Start Date [DATE] ‹ [DATE] › Su Mo Tu We Th Fr Sa 28 29 30 1 2 3 4 5 6 7 8 9 10…" at bounding box center [562, 427] width 673 height 72
click at [297, 502] on button "Create Report" at bounding box center [288, 507] width 125 height 35
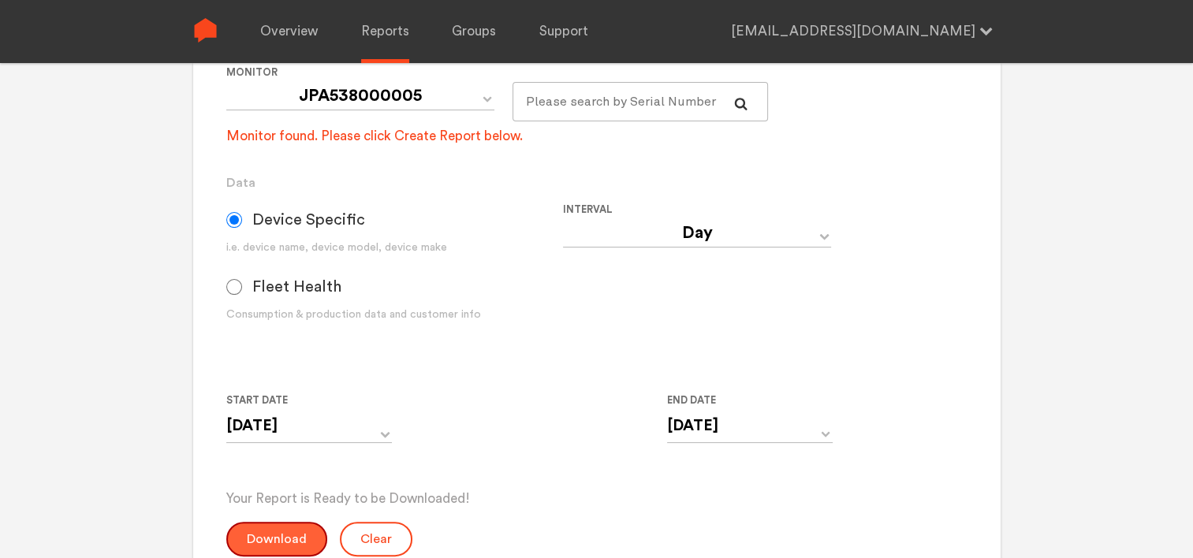
click at [280, 535] on button "Download" at bounding box center [276, 539] width 101 height 35
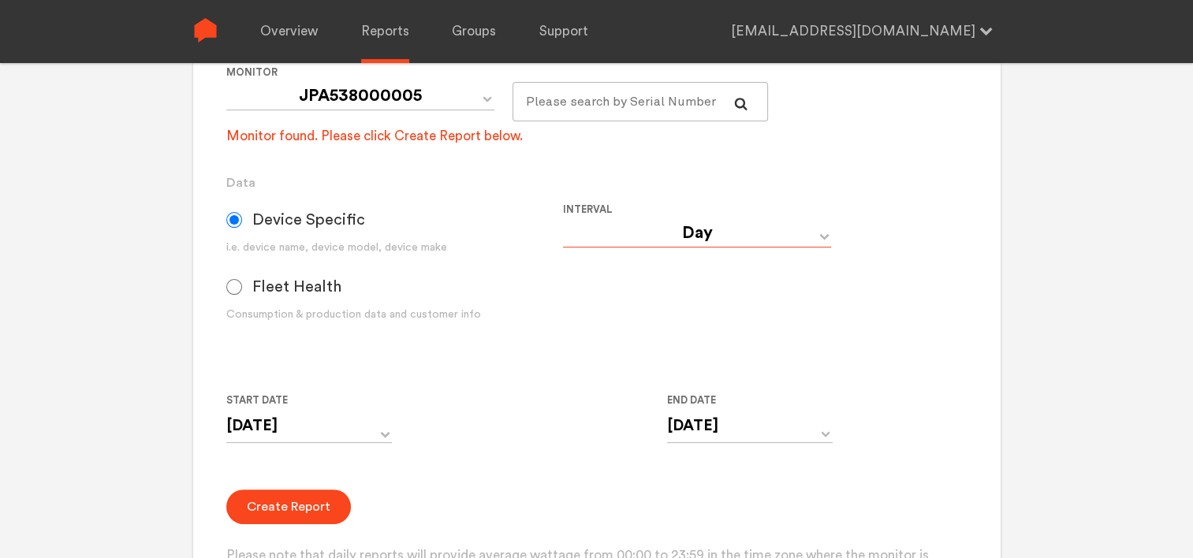
click at [729, 227] on select "Day Year Month Week Hour 30 Minute 15 Minute 5 Minute Minute" at bounding box center [697, 233] width 268 height 28
select select "Minute"
click at [563, 219] on select "Day Year Month Week Hour 30 Minute 15 Minute 5 Minute Minute" at bounding box center [697, 233] width 268 height 28
type input "[DATE] 12:00 AM"
type input "[DATE] 11:59 PM"
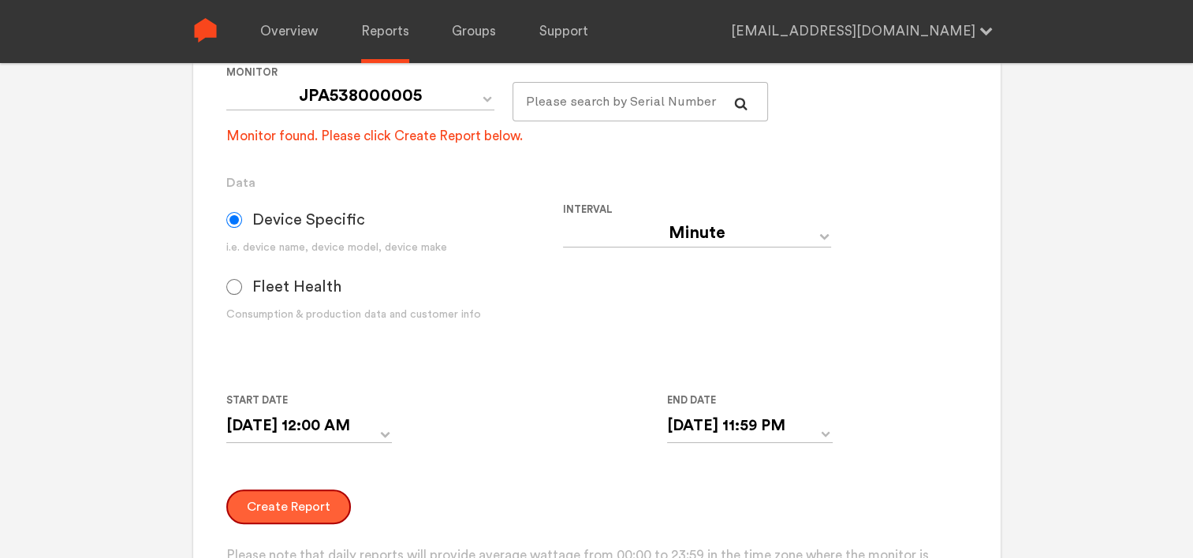
click at [293, 493] on button "Create Report" at bounding box center [288, 507] width 125 height 35
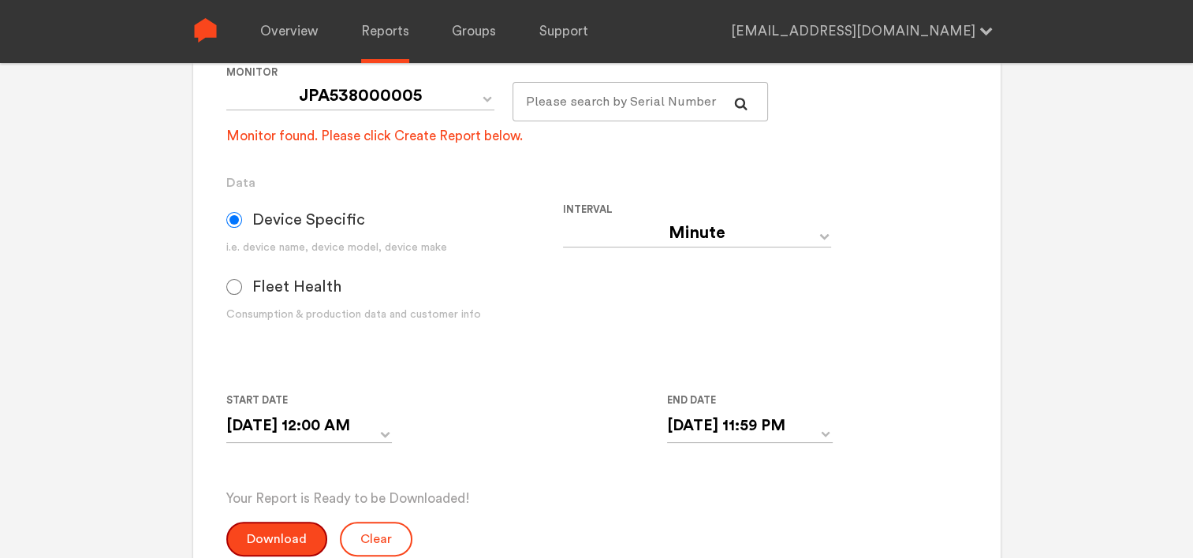
click at [272, 533] on button "Download" at bounding box center [276, 539] width 101 height 35
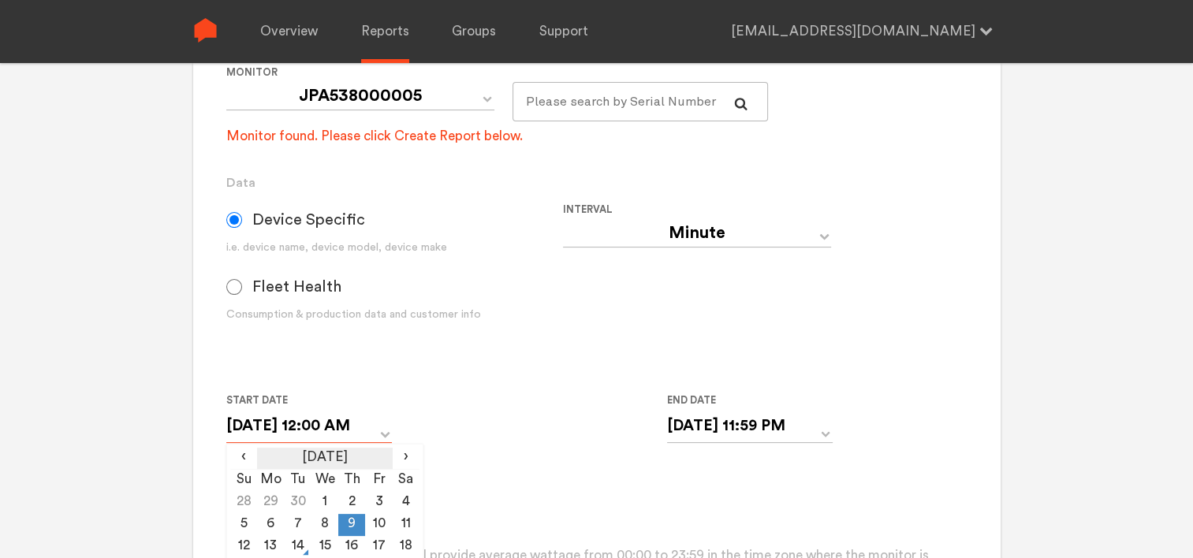
drag, startPoint x: 356, startPoint y: 416, endPoint x: 376, endPoint y: 454, distance: 43.7
click at [356, 416] on input "[DATE] 12:00 AM" at bounding box center [309, 426] width 166 height 32
click at [380, 527] on td "10" at bounding box center [378, 525] width 27 height 22
type input "[DATE] 12:00 AM"
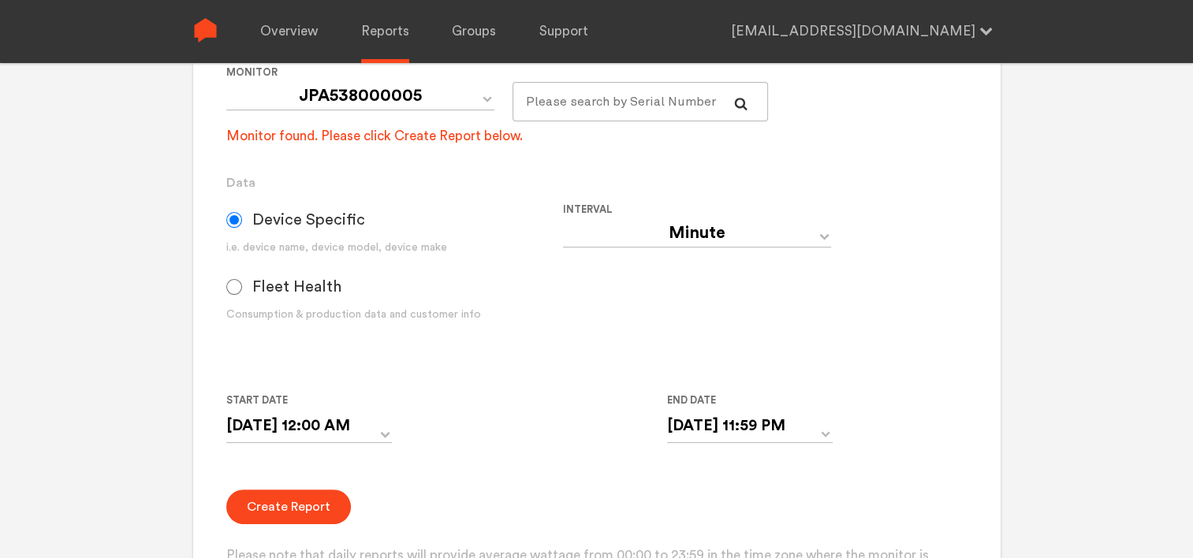
click at [595, 479] on form "Group Single Monitor Monitor Group Chugoku Electrical Instruments Default Group…" at bounding box center [596, 286] width 740 height 638
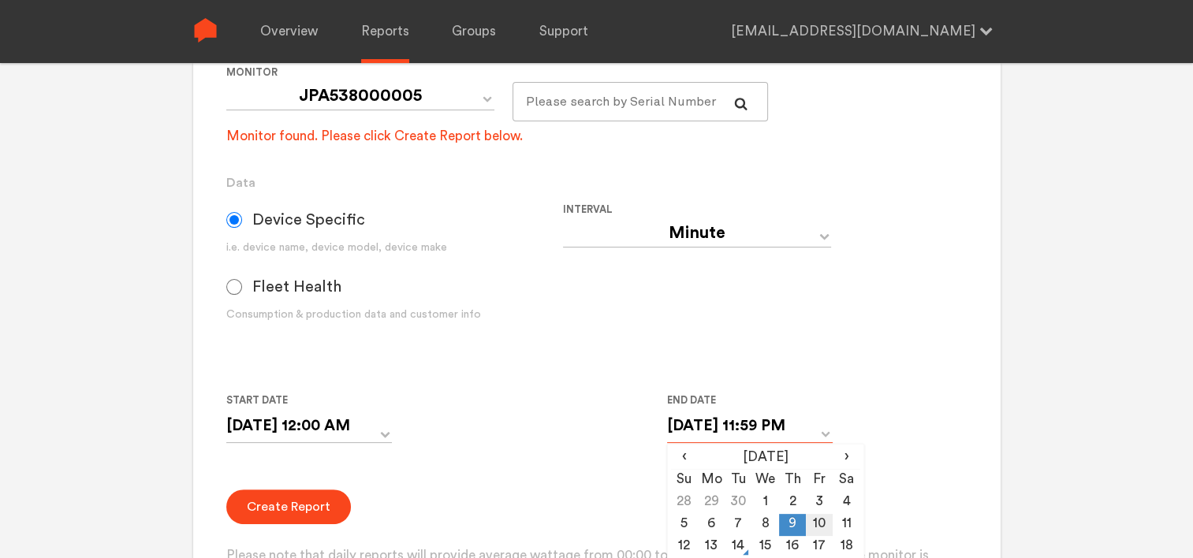
drag, startPoint x: 781, startPoint y: 422, endPoint x: 817, endPoint y: 521, distance: 105.5
click at [817, 442] on div "[DATE] 11:59 PM ‹ [DATE] › Su Mo Tu We Th Fr Sa 28 29 30 1 2 3 4 5 6 7 8 9 10 1…" at bounding box center [750, 426] width 166 height 32
click at [817, 521] on td "10" at bounding box center [819, 525] width 27 height 22
type input "[DATE] 11:59 PM"
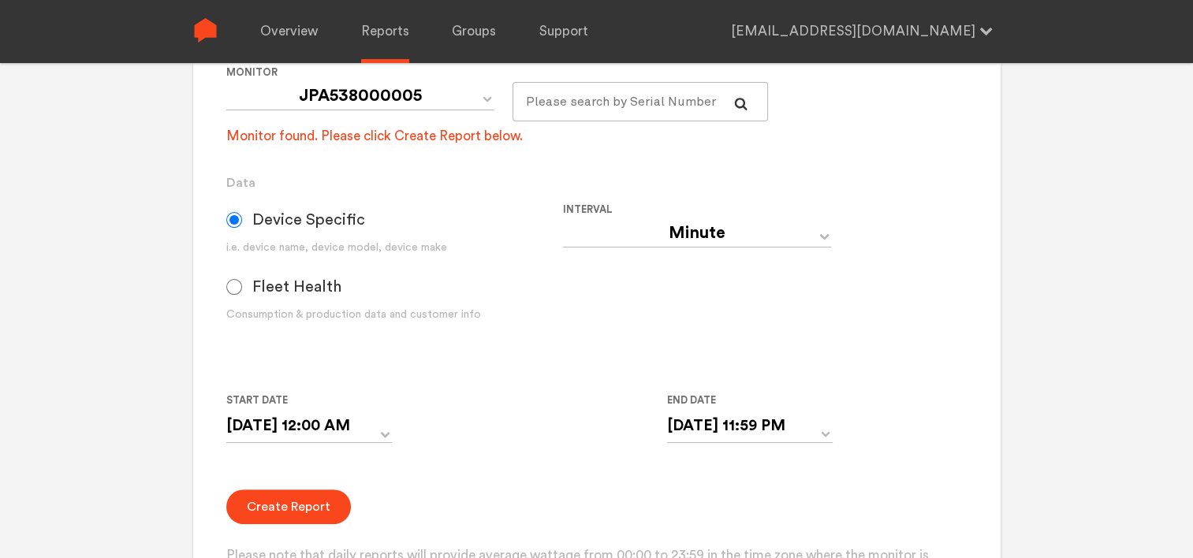
click at [546, 454] on div "Start Date [DATE] 12:00 AM ‹ [DATE] › Su Mo Tu We Th Fr Sa 28 29 30 1 2 3 4 5 6…" at bounding box center [562, 427] width 673 height 72
click at [299, 501] on button "Create Report" at bounding box center [288, 507] width 125 height 35
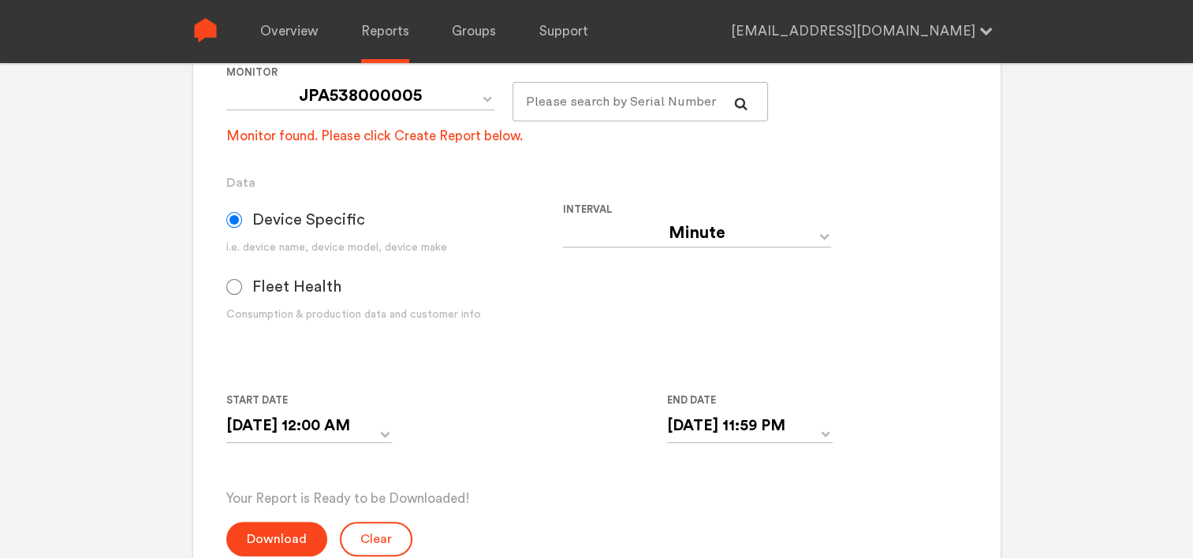
click at [299, 501] on p "Your Report is Ready to be Downloaded!" at bounding box center [596, 499] width 740 height 19
click at [289, 533] on button "Download" at bounding box center [276, 539] width 101 height 35
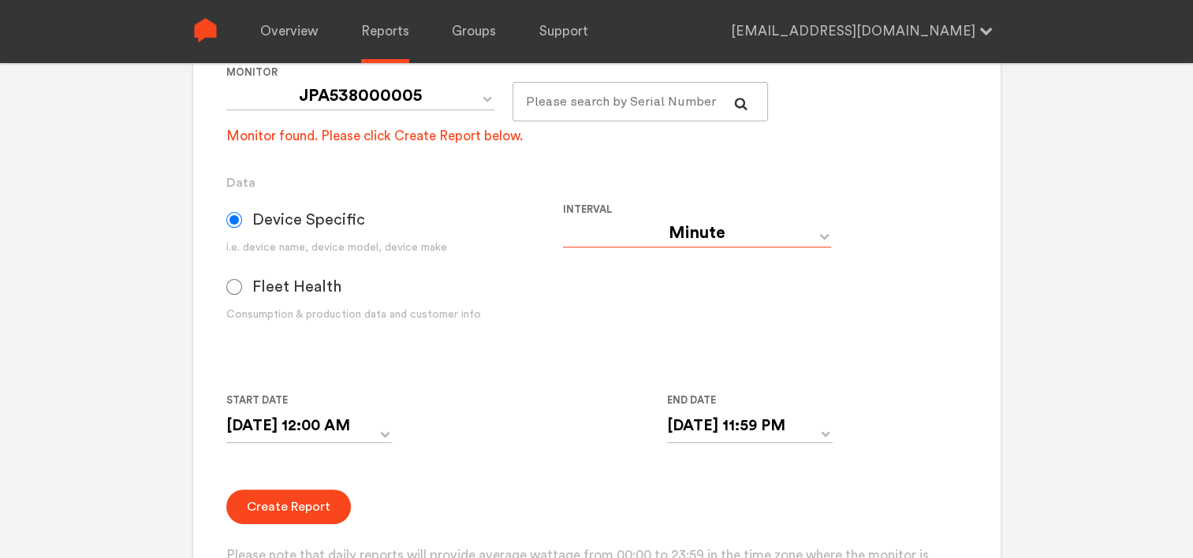
click at [755, 244] on select "Day Year Month Week Hour 30 Minute 15 Minute 5 Minute Minute" at bounding box center [697, 233] width 268 height 28
select select "Day"
type input "[DATE]"
click at [755, 244] on select "Day Year Month Week Hour 30 Minute 15 Minute 5 Minute Minute" at bounding box center [697, 233] width 268 height 28
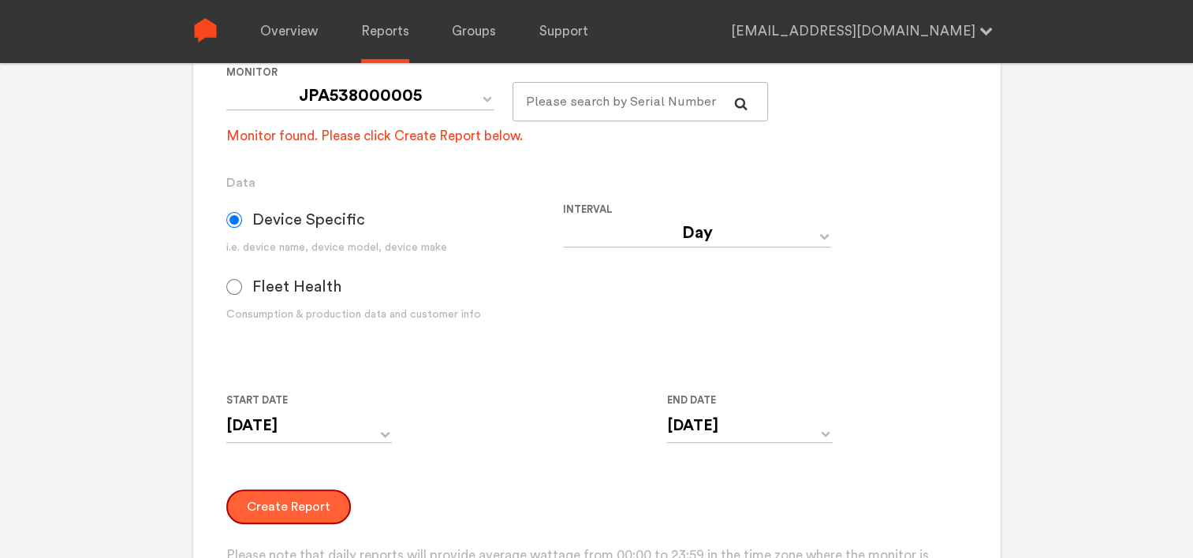
click at [304, 506] on button "Create Report" at bounding box center [288, 507] width 125 height 35
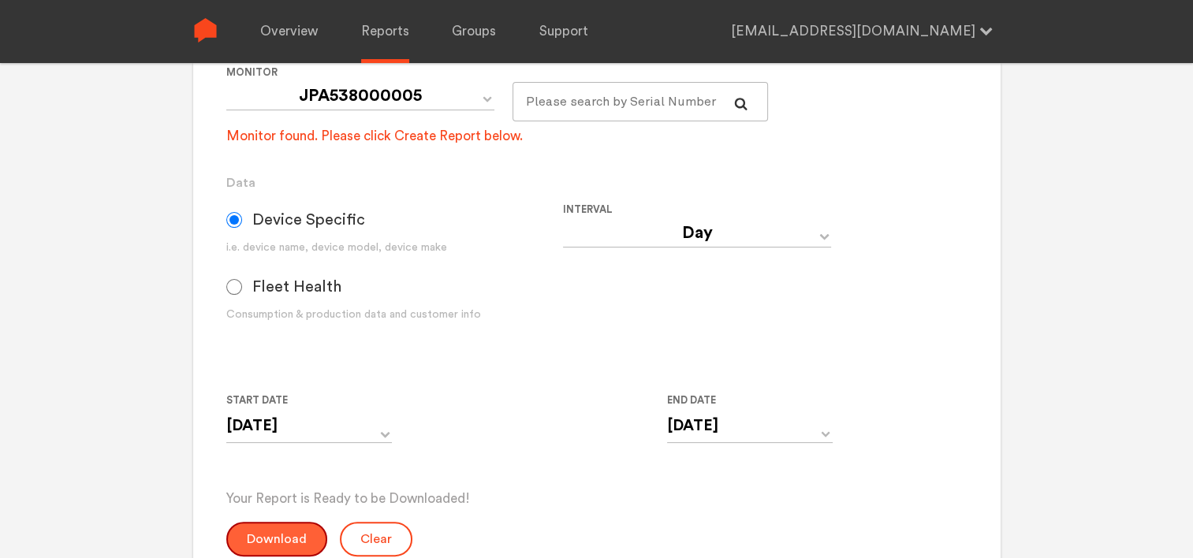
click at [268, 530] on button "Download" at bounding box center [276, 539] width 101 height 35
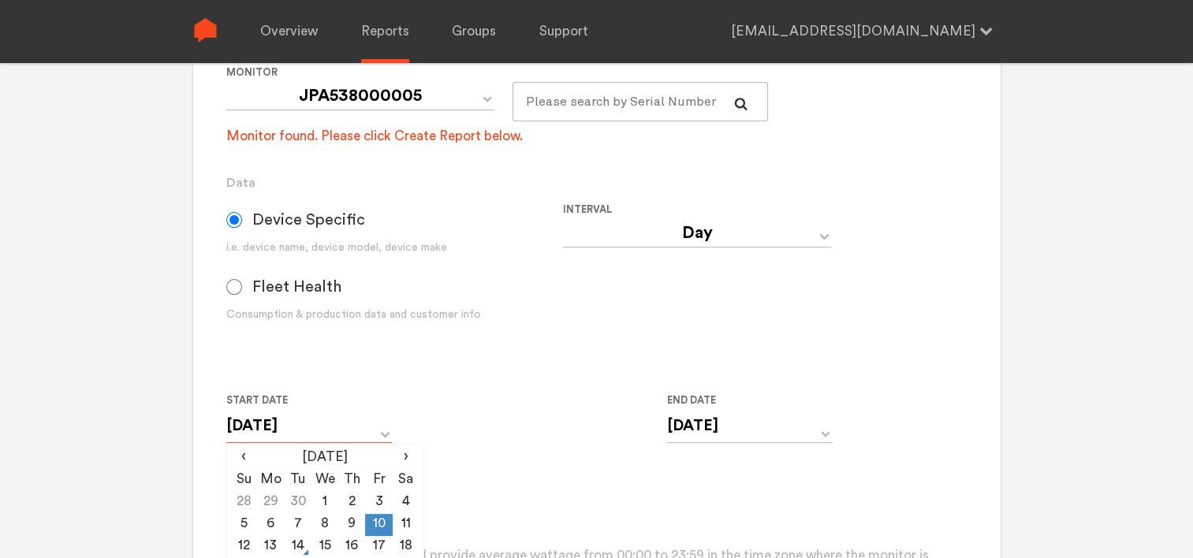
click at [361, 427] on input "[DATE]" at bounding box center [309, 426] width 166 height 32
click at [401, 524] on td "11" at bounding box center [406, 525] width 27 height 22
type input "[DATE]"
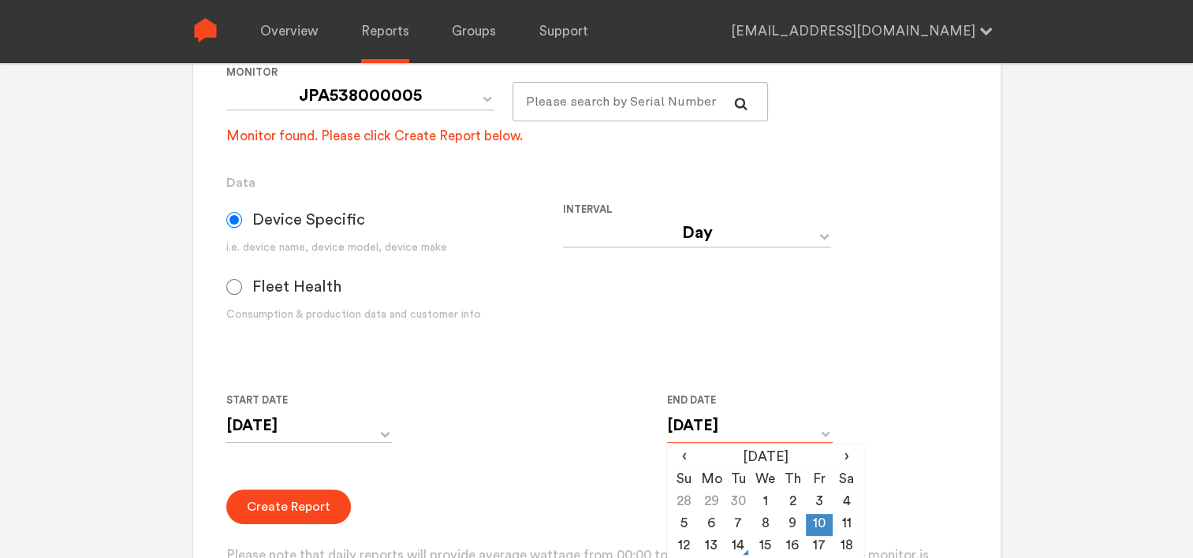
click at [758, 433] on input "[DATE]" at bounding box center [750, 426] width 166 height 32
click at [848, 524] on td "11" at bounding box center [846, 525] width 27 height 22
type input "[DATE]"
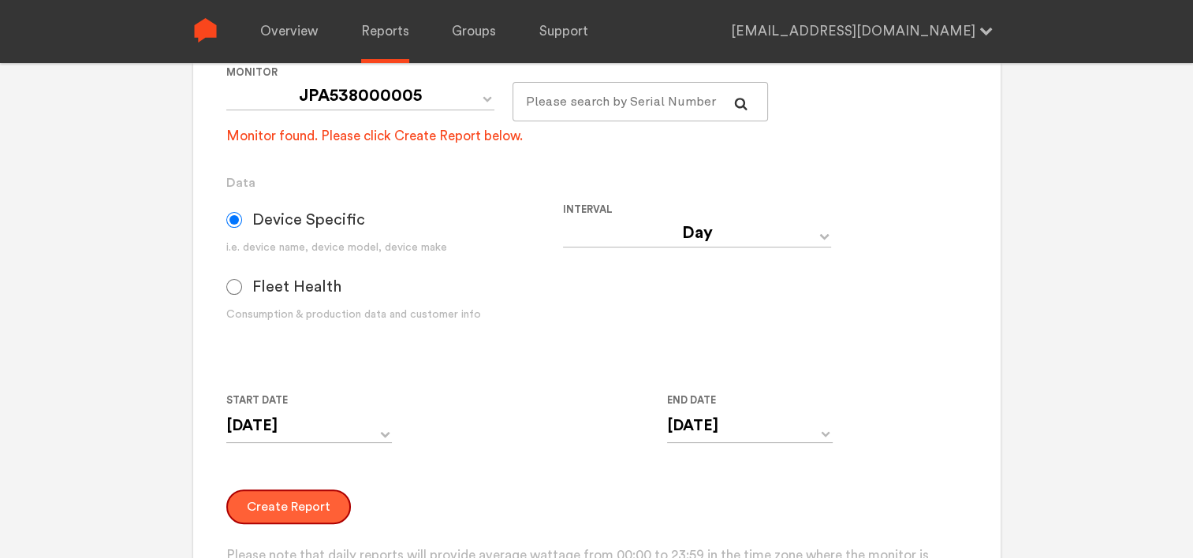
click at [247, 490] on button "Create Report" at bounding box center [288, 507] width 125 height 35
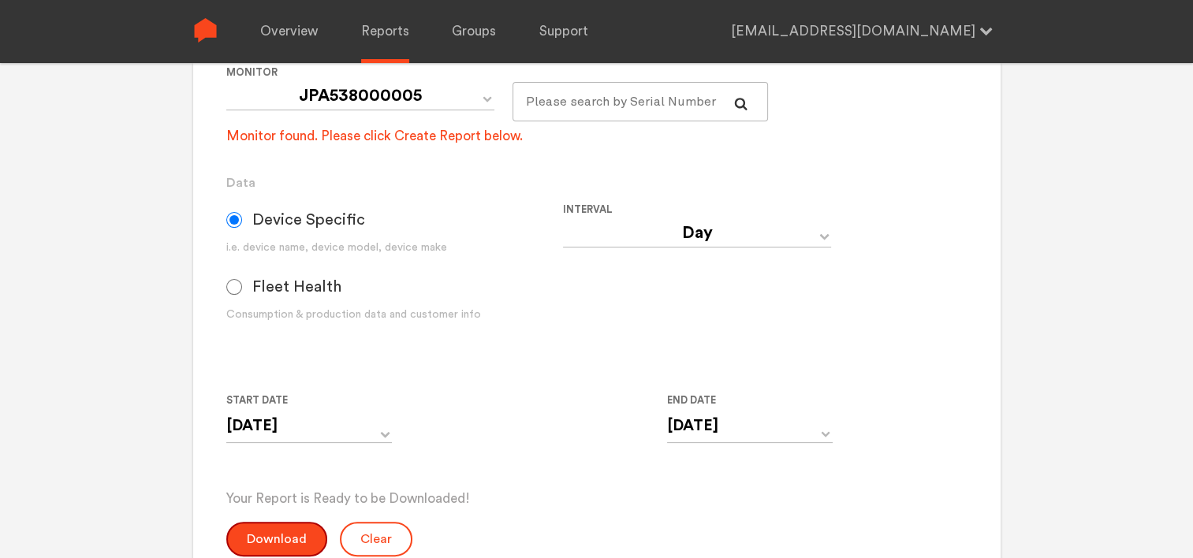
click at [252, 525] on button "Download" at bounding box center [276, 539] width 101 height 35
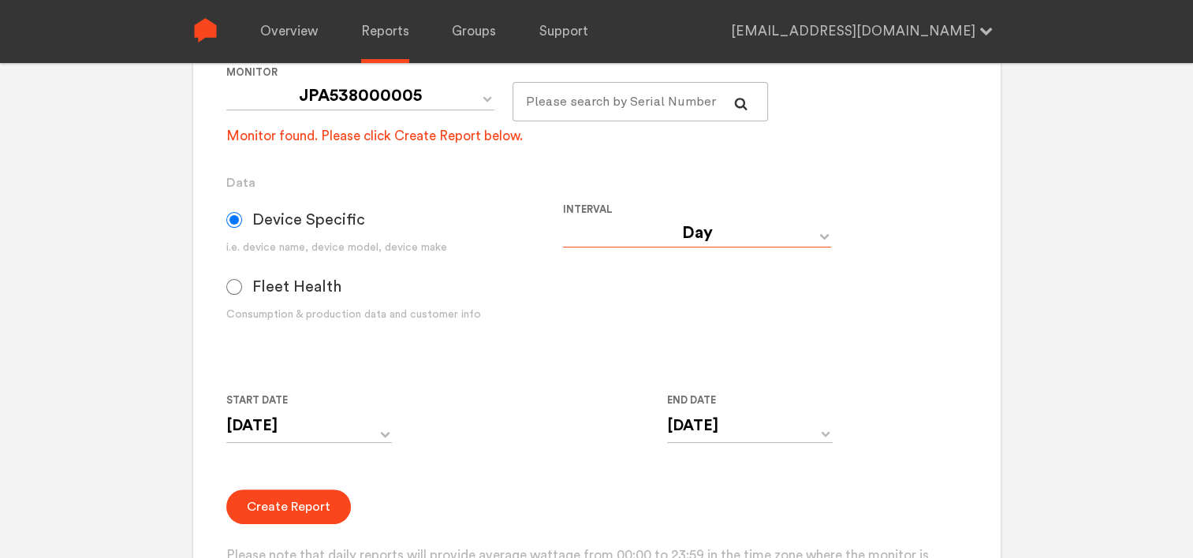
click at [675, 233] on select "Day Year Month Week Hour 30 Minute 15 Minute 5 Minute Minute" at bounding box center [697, 233] width 268 height 28
select select "Minute"
click at [563, 219] on select "Day Year Month Week Hour 30 Minute 15 Minute 5 Minute Minute" at bounding box center [697, 233] width 268 height 28
type input "[DATE] 12:00 AM"
type input "[DATE] 11:59 PM"
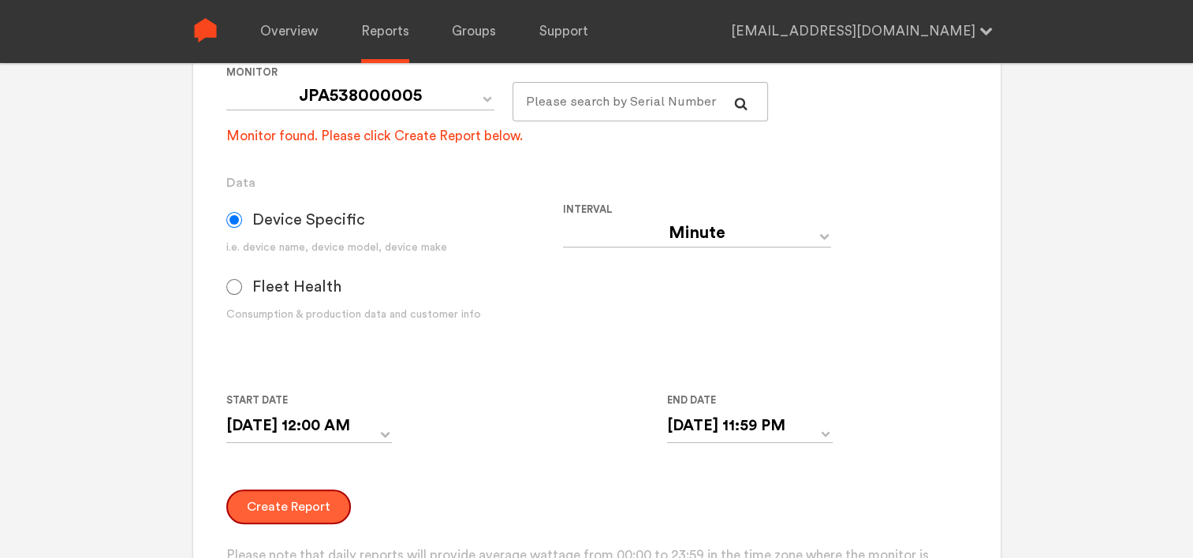
click at [307, 513] on button "Create Report" at bounding box center [288, 507] width 125 height 35
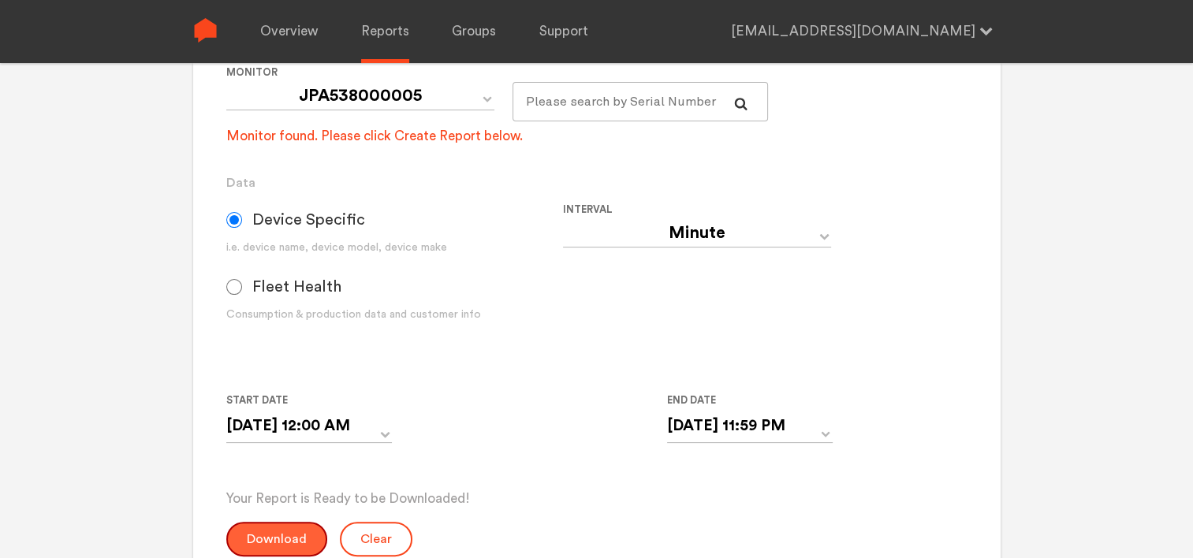
click at [286, 532] on button "Download" at bounding box center [276, 539] width 101 height 35
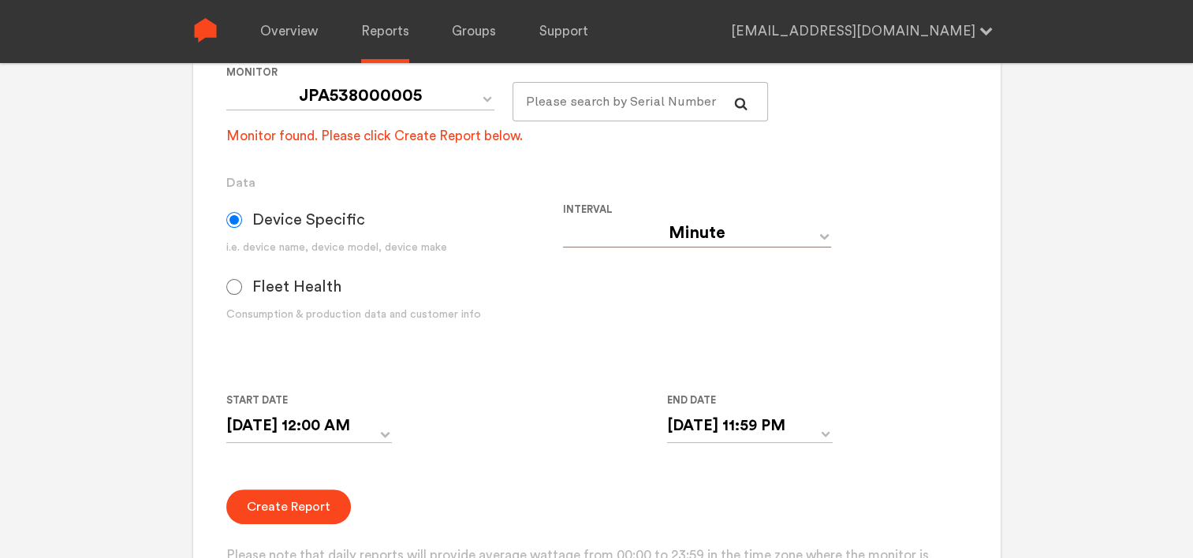
click at [664, 243] on select "Day Year Month Week Hour 30 Minute 15 Minute 5 Minute Minute" at bounding box center [697, 233] width 268 height 28
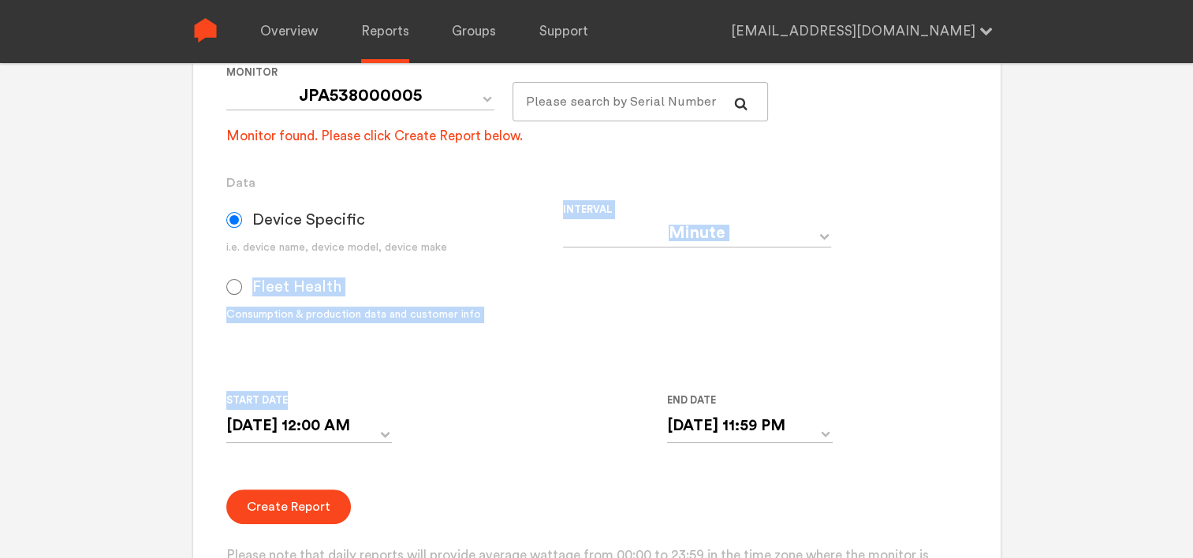
drag, startPoint x: 520, startPoint y: 252, endPoint x: 446, endPoint y: 441, distance: 202.5
click at [446, 441] on form "Group Single Monitor Monitor Group Chugoku Electrical Instruments Default Group…" at bounding box center [596, 286] width 740 height 638
click at [446, 441] on div "Start Date [DATE] 12:00 AM ‹ [DATE] › Su Mo Tu We Th Fr Sa 28 29 30 1 2 3 4 5 6…" at bounding box center [562, 427] width 673 height 72
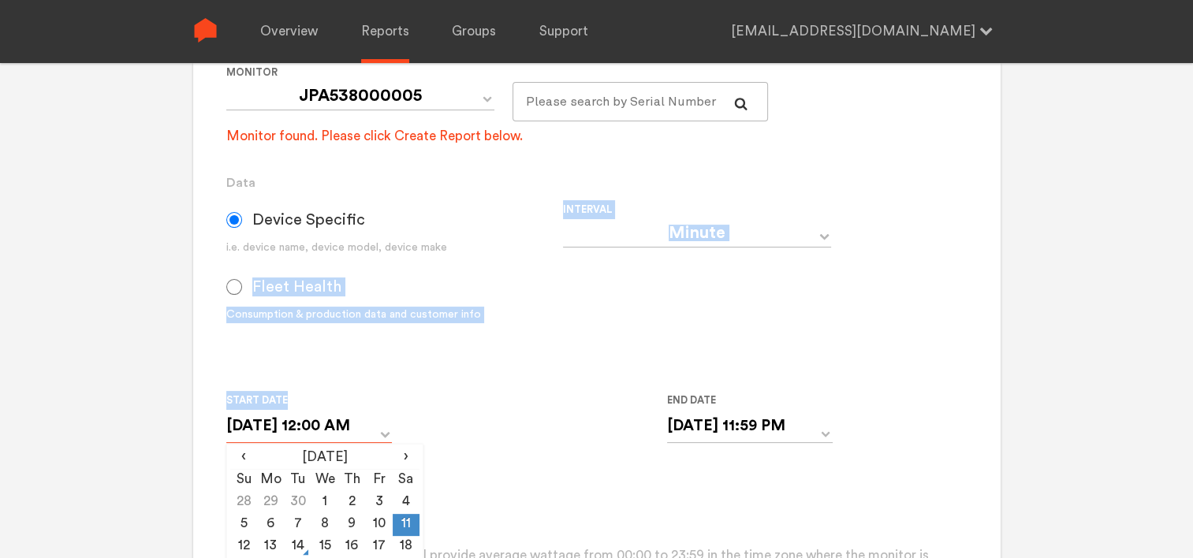
click at [379, 427] on input "[DATE] 12:00 AM" at bounding box center [309, 426] width 166 height 32
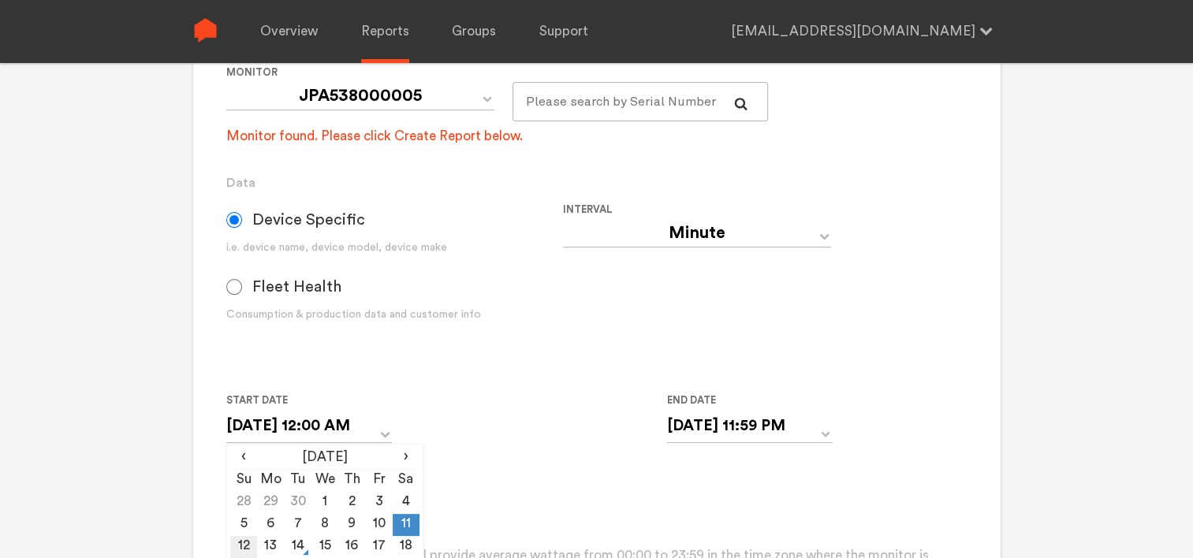
click at [248, 549] on td "12" at bounding box center [243, 547] width 27 height 22
type input "[DATE] 12:00 AM"
click at [703, 432] on input "[DATE] 11:59 PM" at bounding box center [750, 426] width 166 height 32
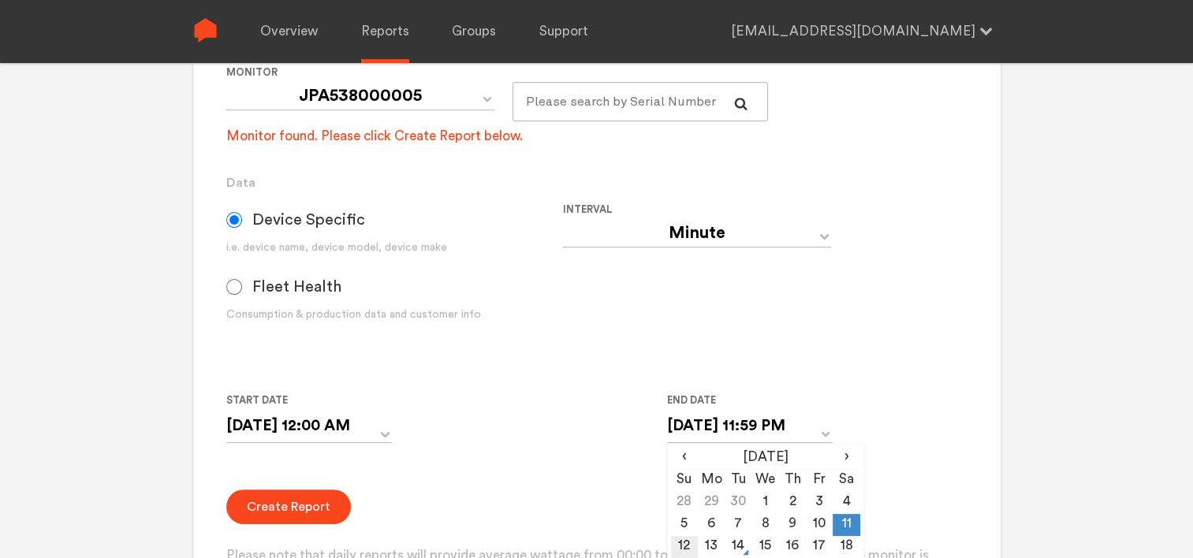
click at [683, 543] on td "12" at bounding box center [684, 547] width 27 height 22
type input "[DATE] 11:59 PM"
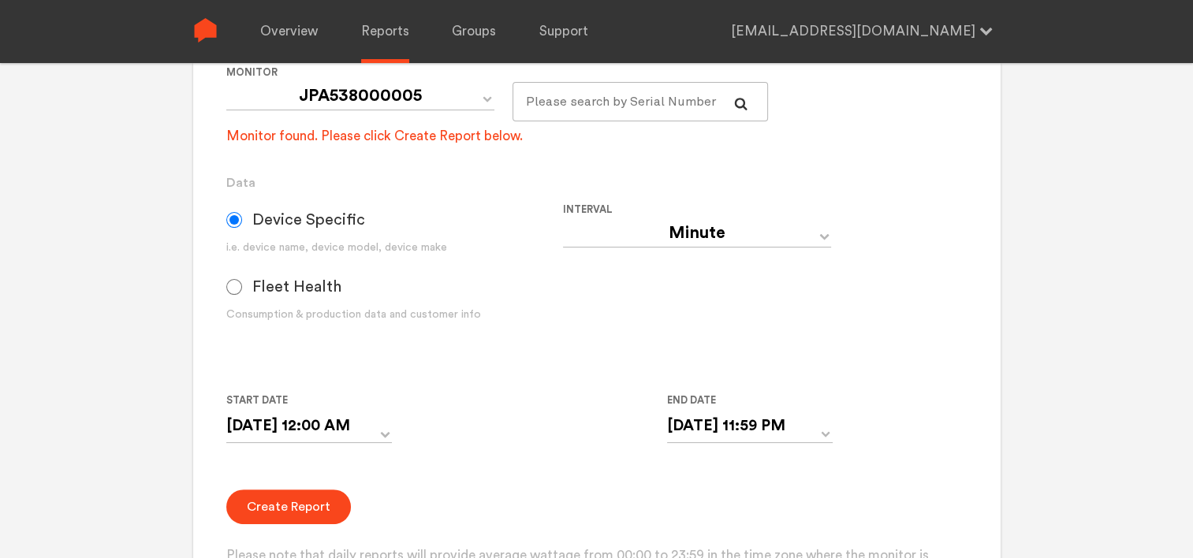
click at [453, 484] on form "Group Single Monitor Monitor Group Chugoku Electrical Instruments Default Group…" at bounding box center [596, 286] width 740 height 638
click at [278, 505] on button "Create Report" at bounding box center [288, 507] width 125 height 35
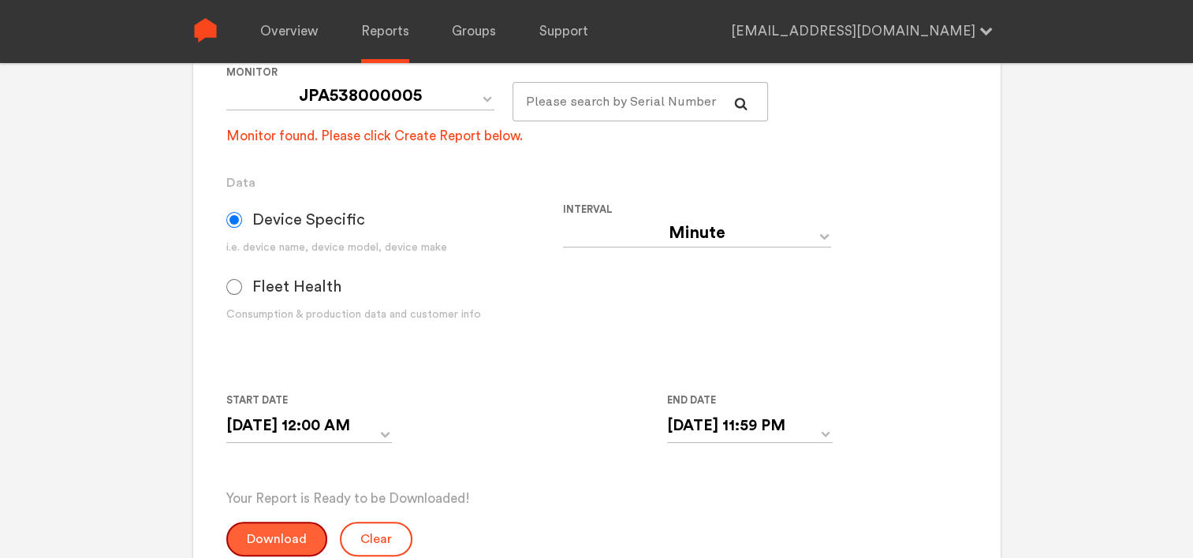
click at [277, 538] on button "Download" at bounding box center [276, 539] width 101 height 35
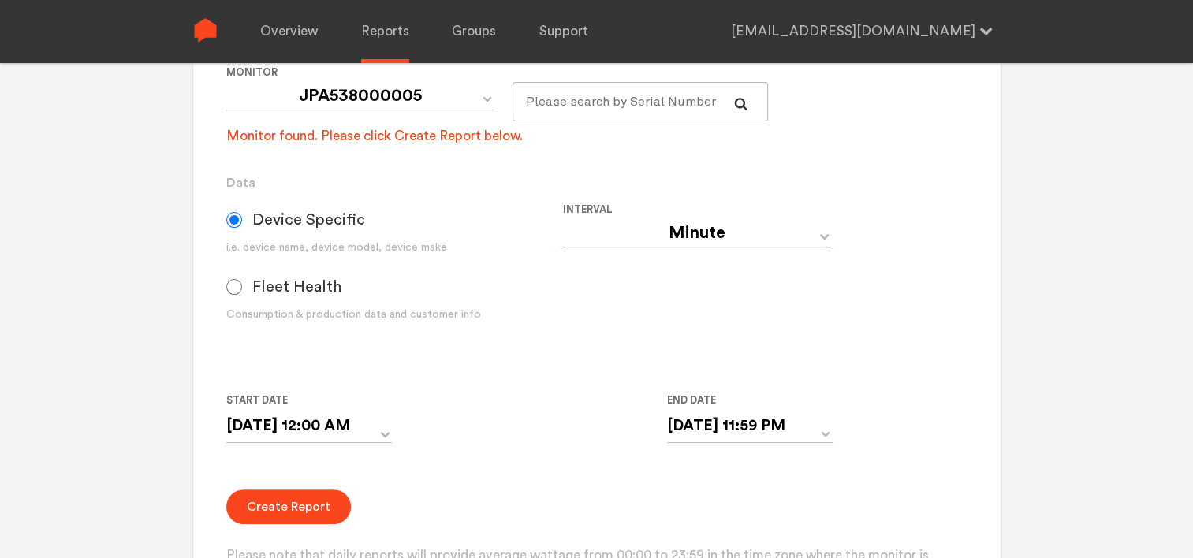
click at [686, 233] on select "Day Year Month Week Hour 30 Minute 15 Minute 5 Minute Minute" at bounding box center [697, 233] width 268 height 28
select select "Day"
click at [563, 219] on select "Day Year Month Week Hour 30 Minute 15 Minute 5 Minute Minute" at bounding box center [697, 233] width 268 height 28
type input "[DATE]"
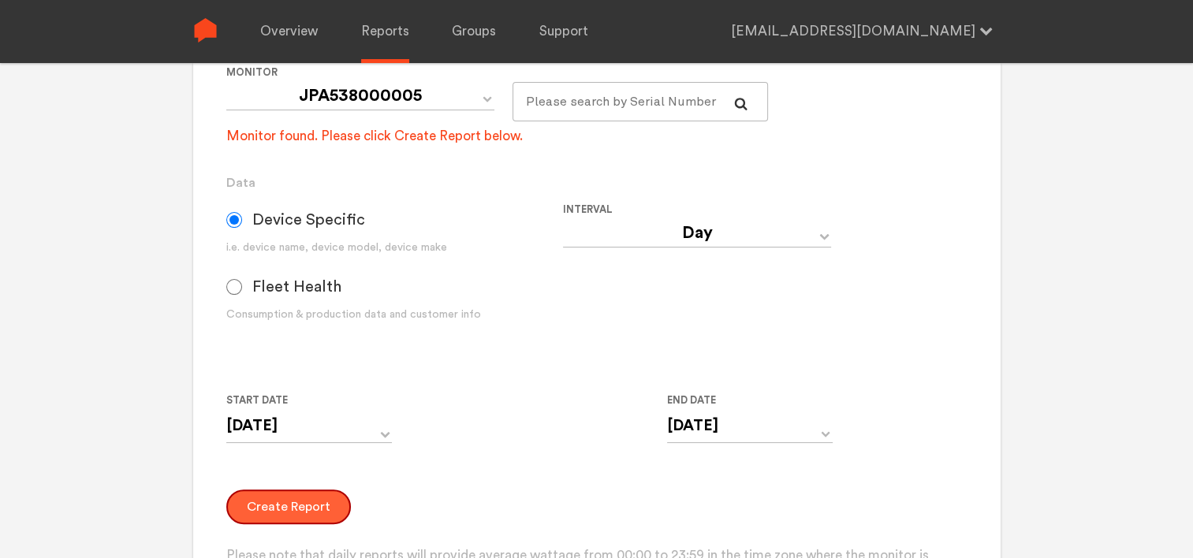
click at [265, 509] on button "Create Report" at bounding box center [288, 507] width 125 height 35
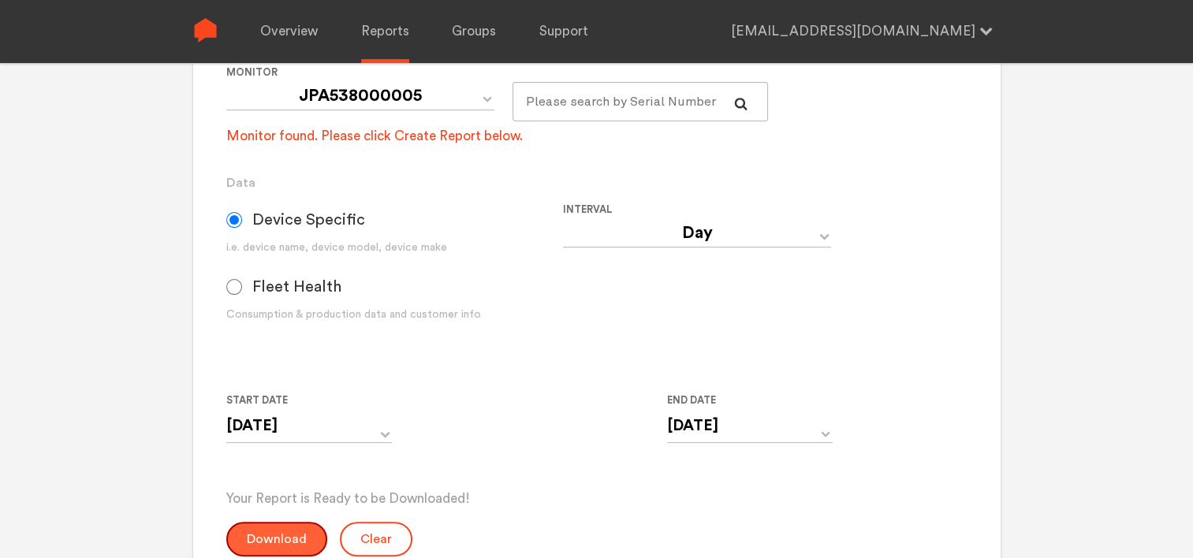
click at [269, 536] on button "Download" at bounding box center [276, 539] width 101 height 35
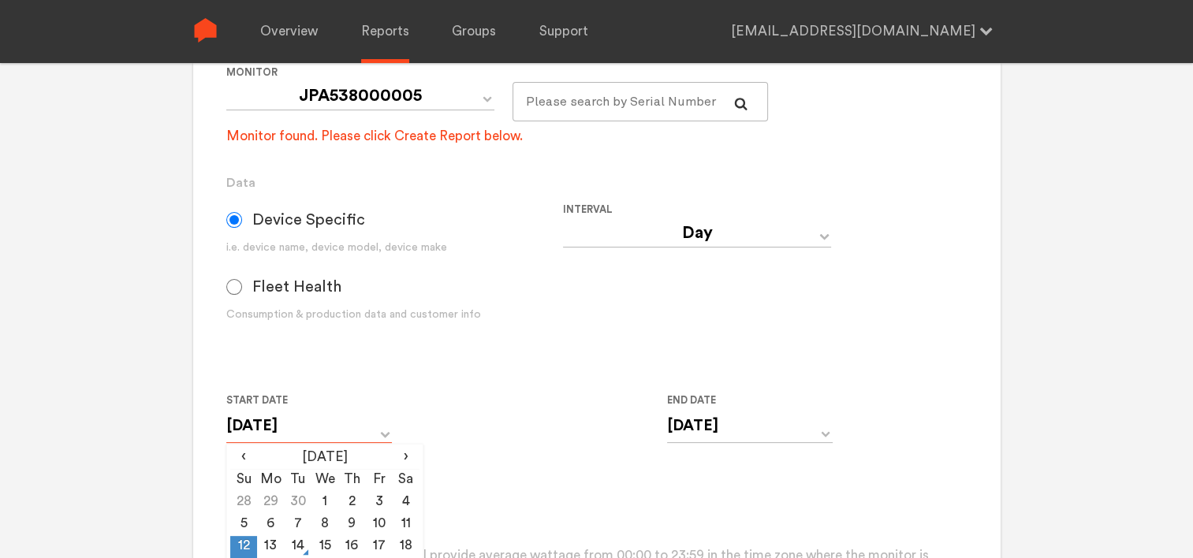
click at [374, 432] on input "[DATE]" at bounding box center [309, 426] width 166 height 32
click at [271, 550] on td "13" at bounding box center [270, 547] width 27 height 22
type input "[DATE]"
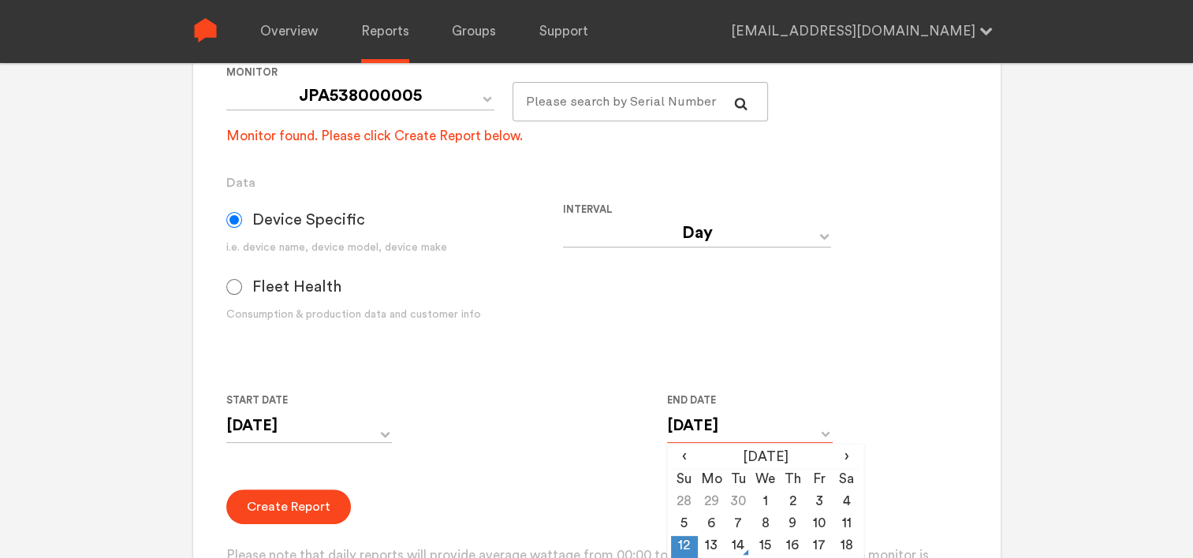
click at [689, 439] on input "[DATE]" at bounding box center [750, 426] width 166 height 32
click at [707, 546] on td "13" at bounding box center [711, 547] width 27 height 22
type input "[DATE]"
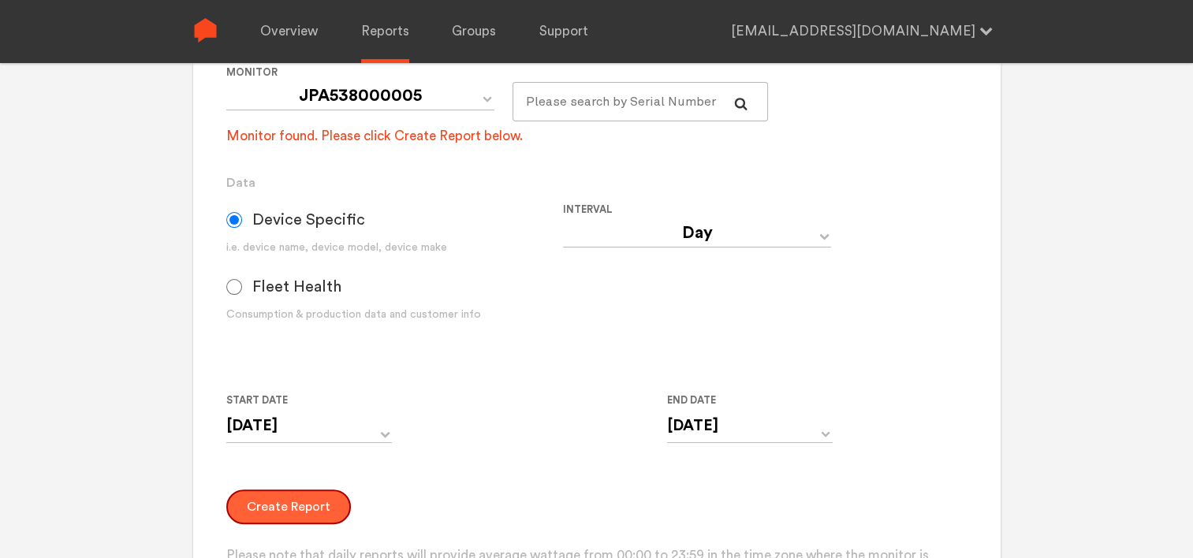
click at [269, 502] on button "Create Report" at bounding box center [288, 507] width 125 height 35
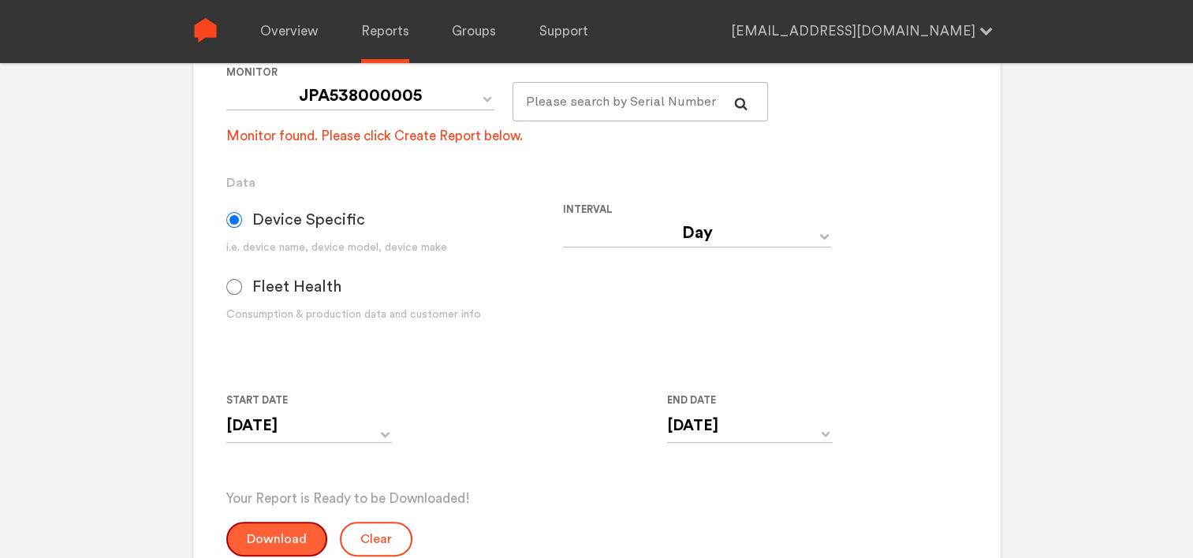
click at [268, 529] on button "Download" at bounding box center [276, 539] width 101 height 35
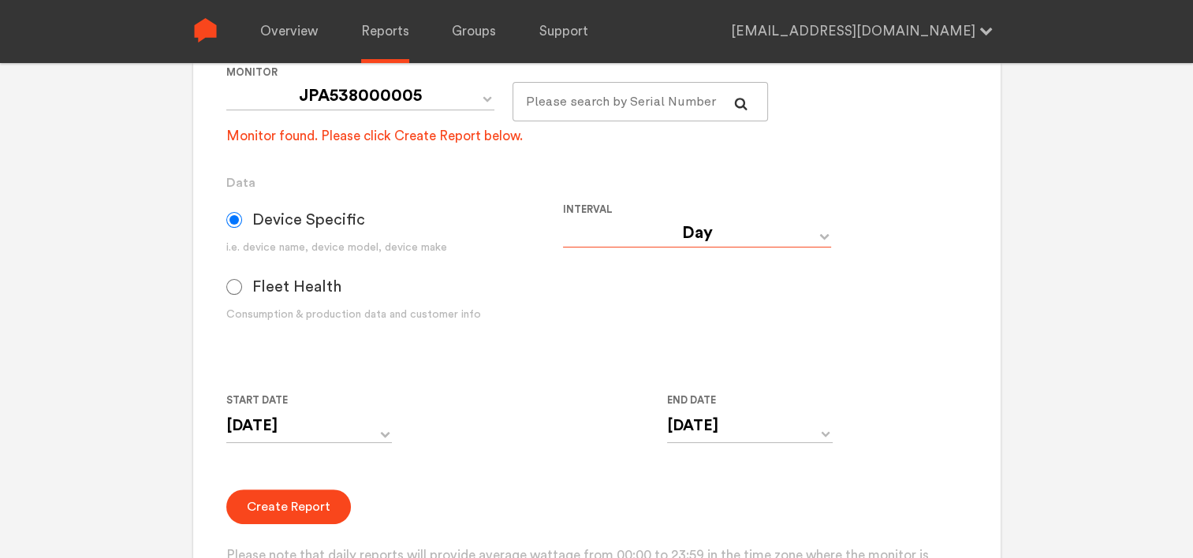
click at [766, 241] on select "Day Year Month Week Hour 30 Minute 15 Minute 5 Minute Minute" at bounding box center [697, 233] width 268 height 28
select select "Minute"
click at [563, 219] on select "Day Year Month Week Hour 30 Minute 15 Minute 5 Minute Minute" at bounding box center [697, 233] width 268 height 28
type input "[DATE] 12:00 AM"
type input "[DATE] 11:59 PM"
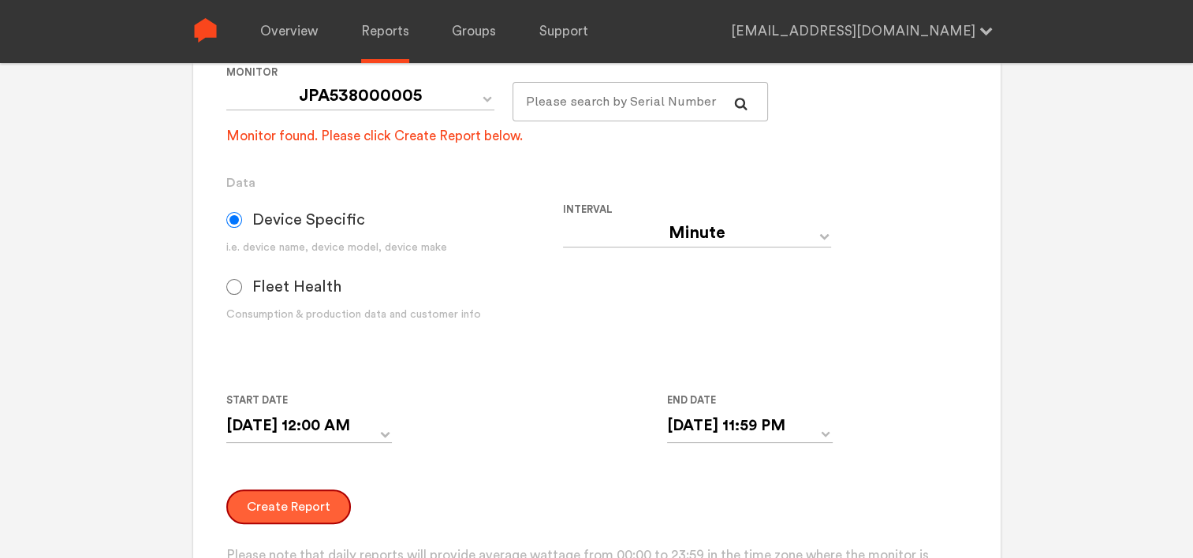
click at [271, 508] on button "Create Report" at bounding box center [288, 507] width 125 height 35
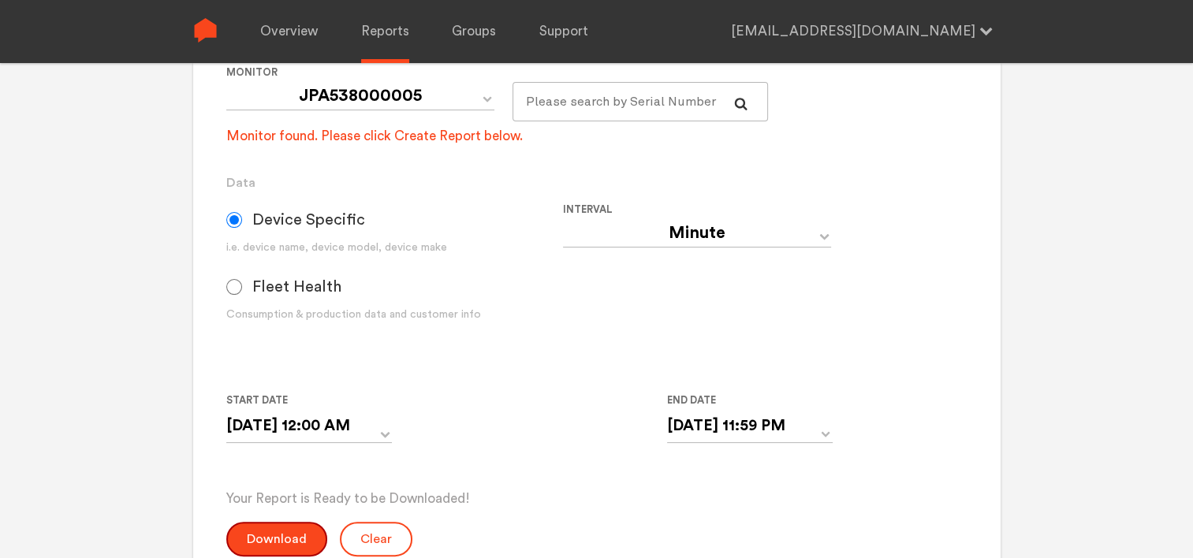
click at [300, 530] on button "Download" at bounding box center [276, 539] width 101 height 35
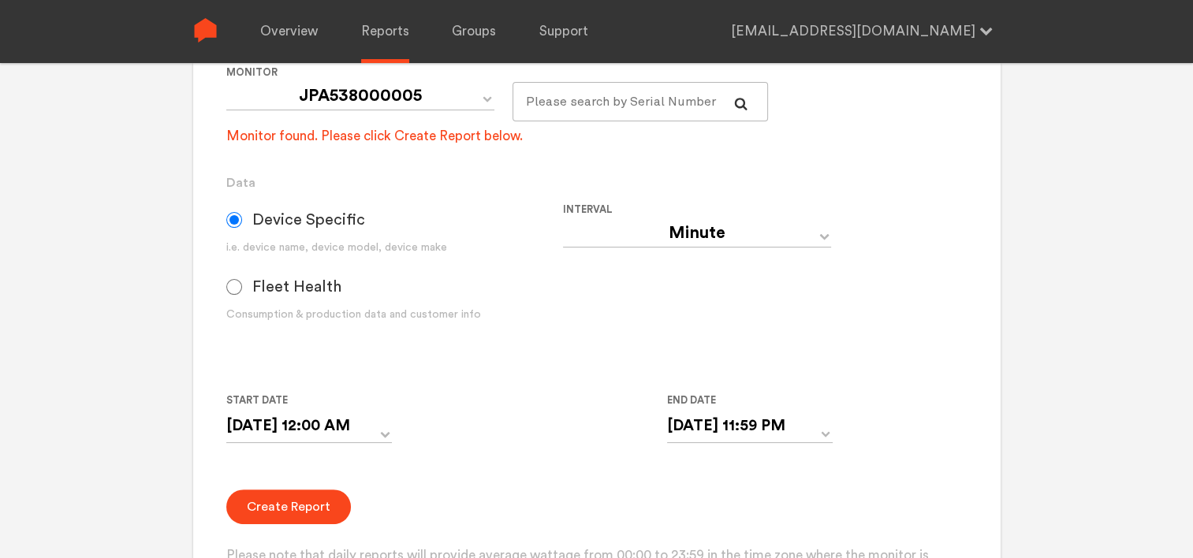
click at [554, 396] on div "Start Date [DATE] 12:00 AM ‹ [DATE] › Su Mo Tu We Th Fr Sa 28 29 30 1 2 3 4 5 6…" at bounding box center [562, 427] width 673 height 72
